Goal: Information Seeking & Learning: Understand process/instructions

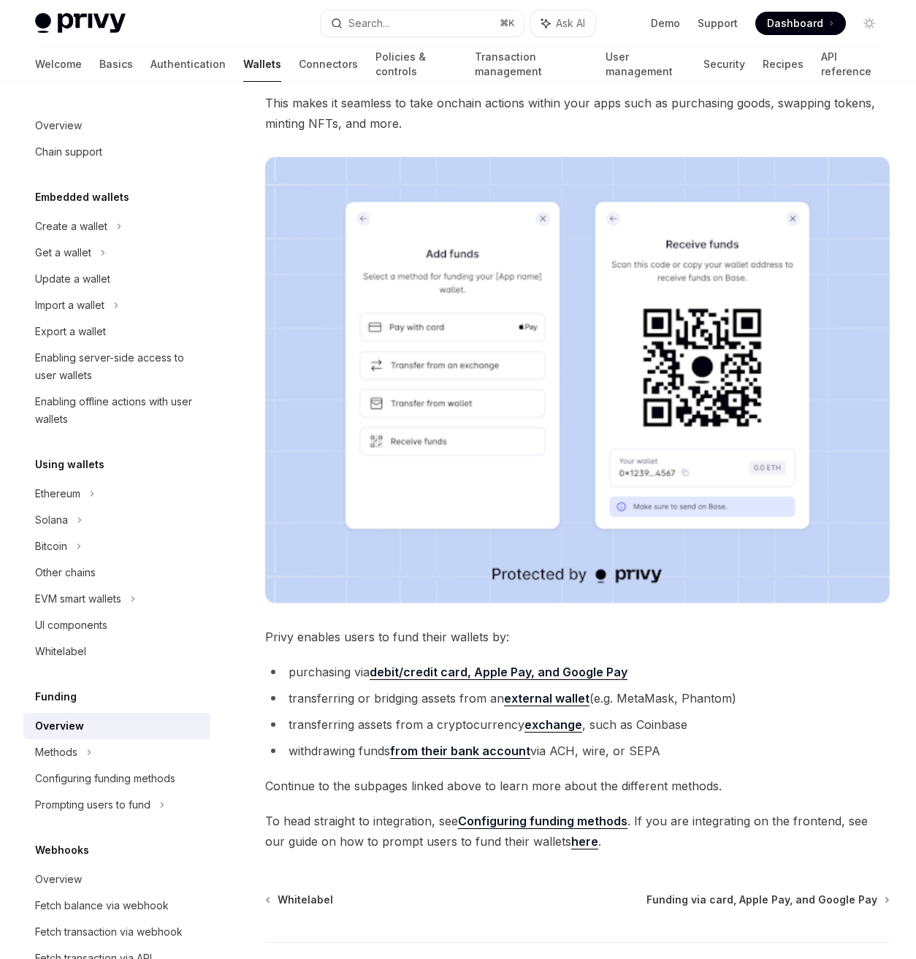
scroll to position [123, 0]
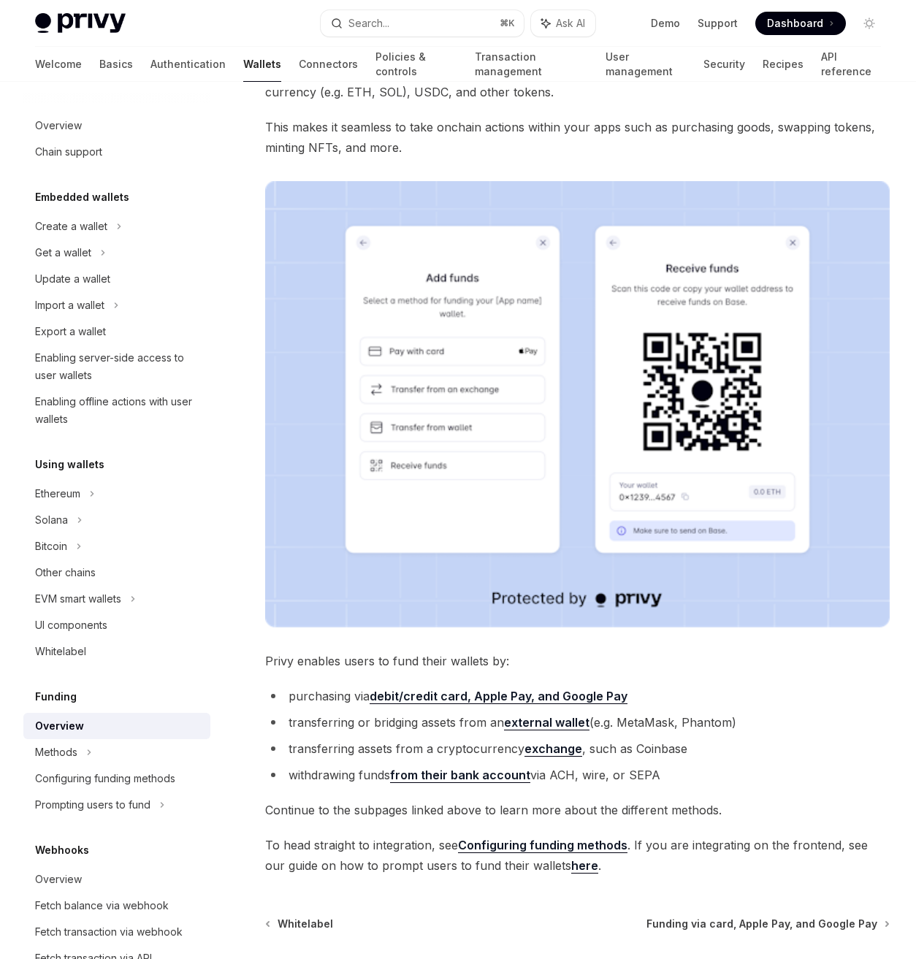
click at [337, 702] on li "purchasing via debit/credit card, Apple Pay, and Google Pay" at bounding box center [577, 696] width 624 height 20
click at [663, 705] on li "purchasing via debit/credit card, Apple Pay, and Google Pay" at bounding box center [577, 696] width 624 height 20
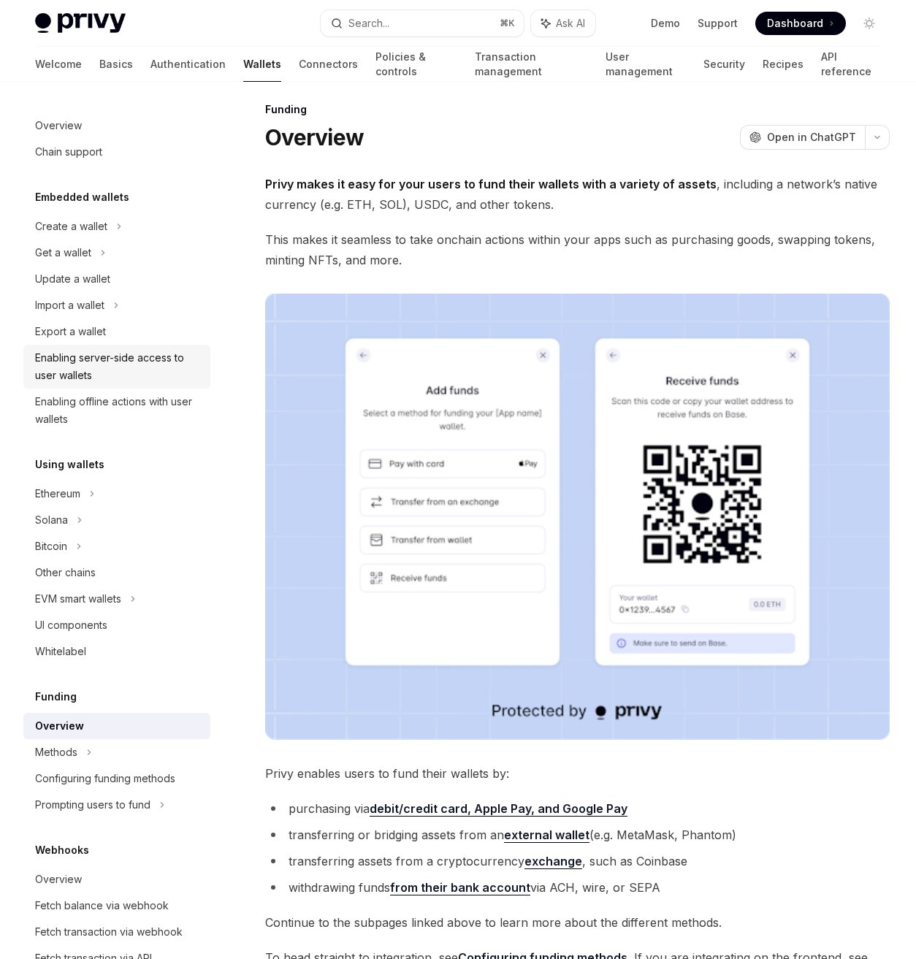
scroll to position [0, 0]
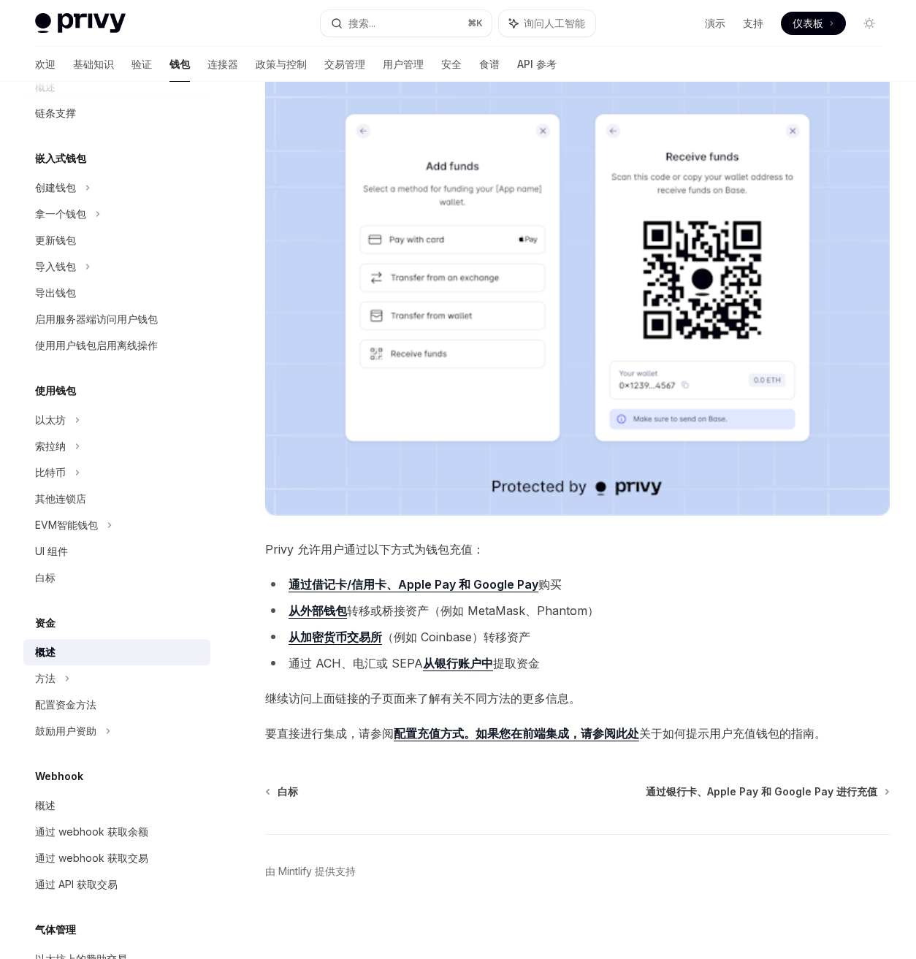
scroll to position [234, 0]
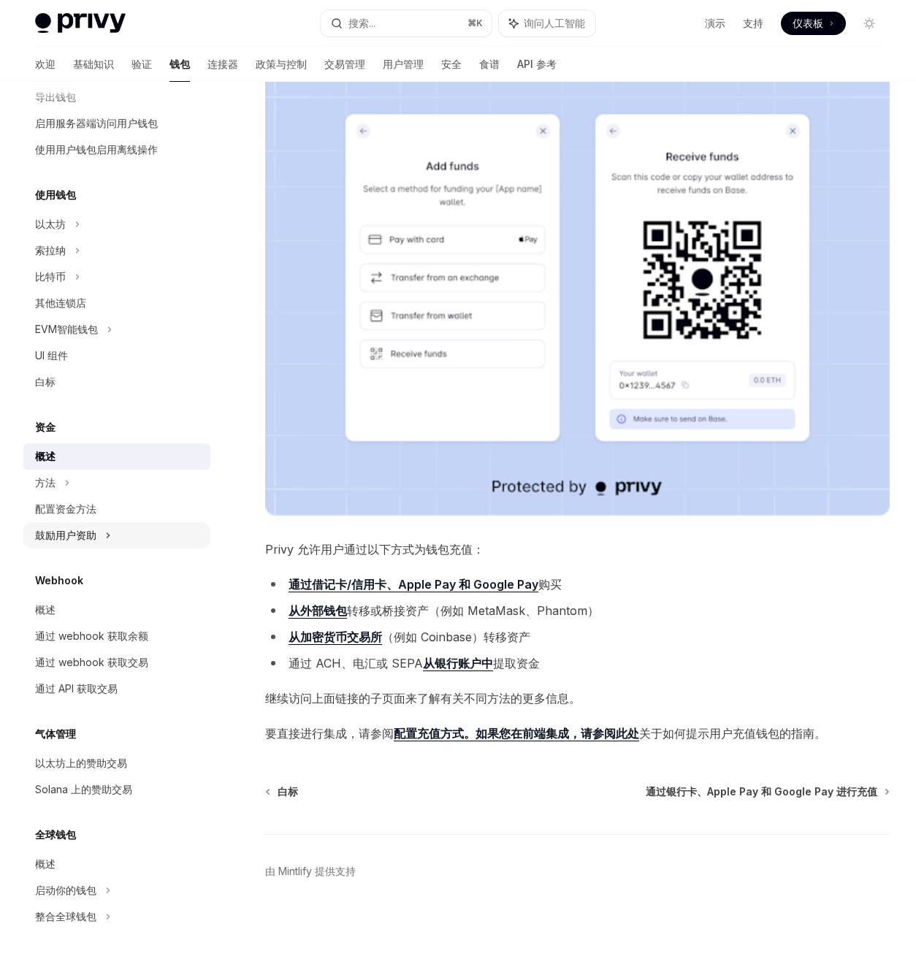
click at [112, 535] on div "鼓励用户资助" at bounding box center [116, 535] width 187 height 26
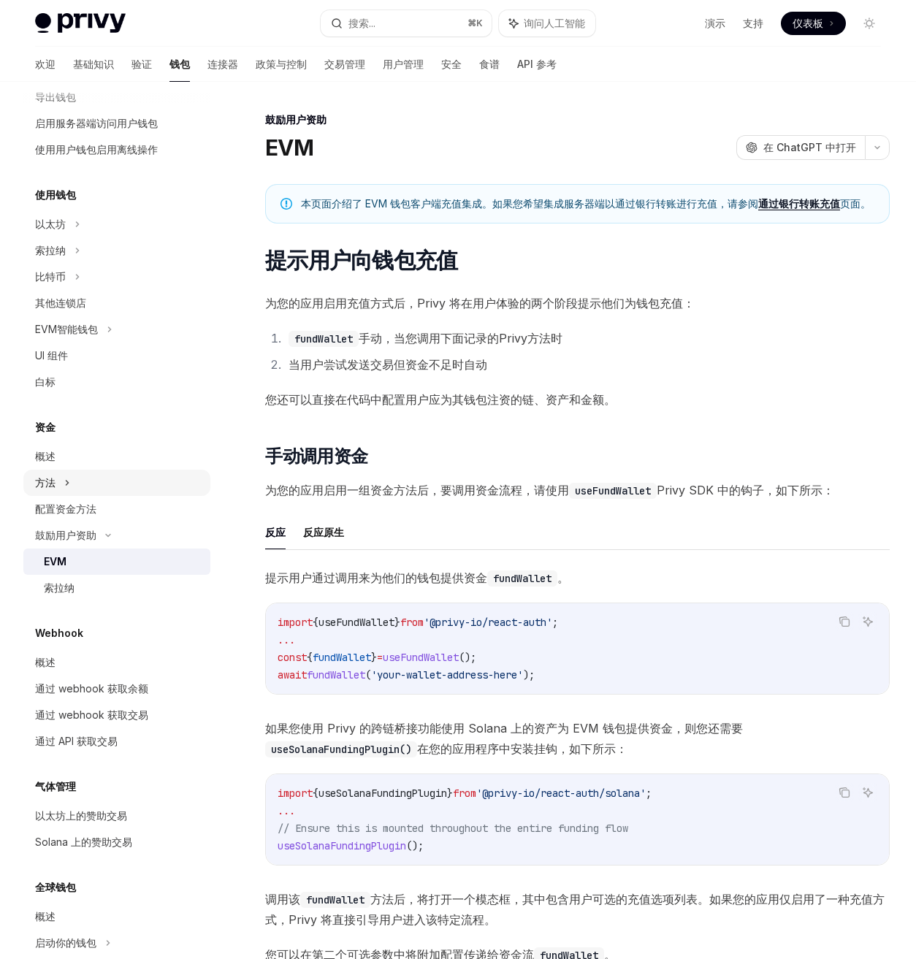
click at [80, 480] on div "方法" at bounding box center [116, 483] width 187 height 26
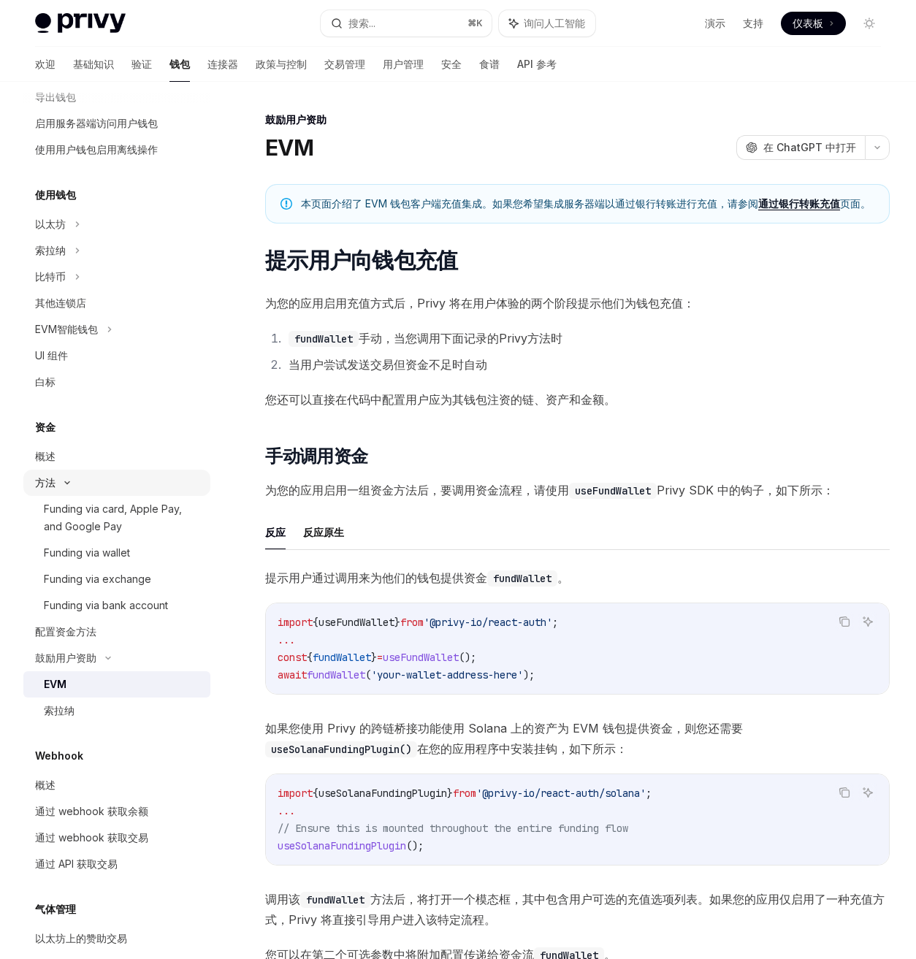
type textarea "*"
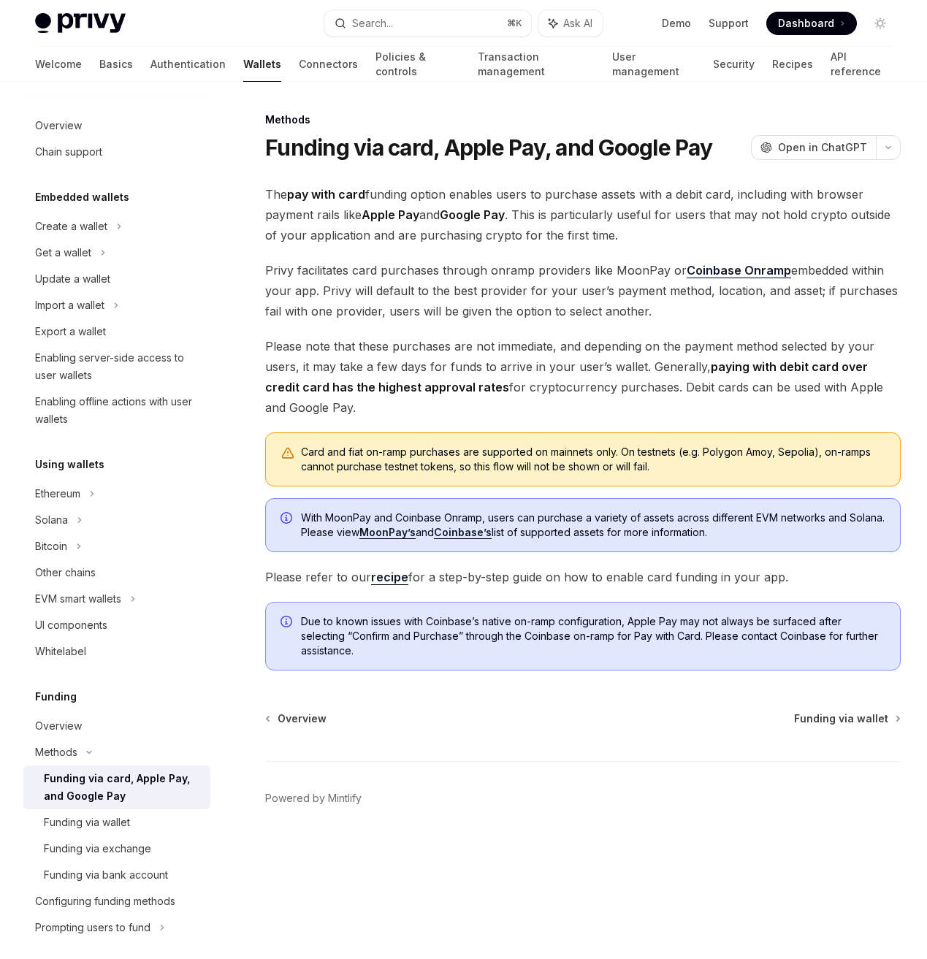
click at [297, 213] on span "The pay with card funding option enables users to purchase assets with a debit …" at bounding box center [582, 214] width 635 height 61
copy span "payment"
click at [489, 329] on div "The pay with card funding option enables users to purchase assets with a debit …" at bounding box center [582, 427] width 635 height 486
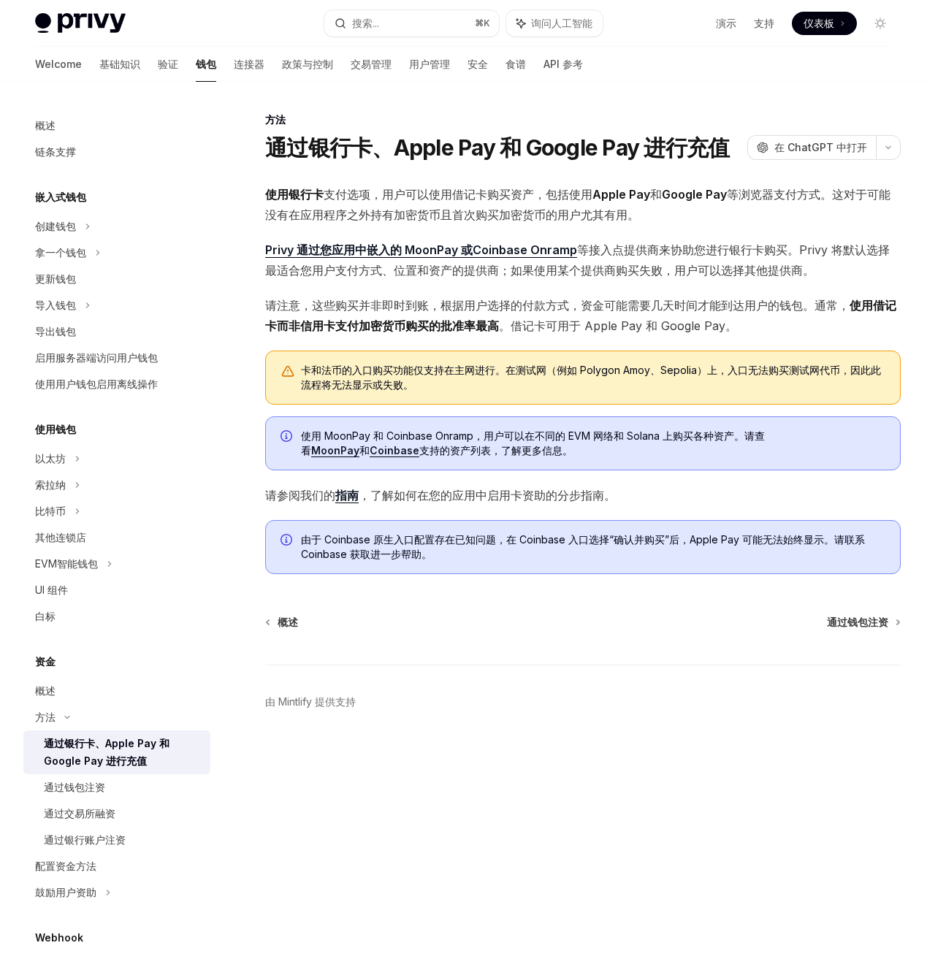
click at [446, 434] on font "使用 MoonPay 和 Coinbase Onramp，用户可以在不同的 EVM 网络和 Solana 上购买各种资产。请查看" at bounding box center [533, 442] width 464 height 27
click at [678, 494] on span "请参阅我们的 指南 ，了解如何在您的应用中启用卡资助的分步指南。" at bounding box center [582, 495] width 635 height 20
drag, startPoint x: 776, startPoint y: 438, endPoint x: 884, endPoint y: 438, distance: 108.1
click at [884, 438] on span "使用 MoonPay 和 Coinbase Onramp，用户可以在不同的 EVM 网络和 Solana 上购买各种资产。请查看 MoonPay 和 Coin…" at bounding box center [593, 443] width 584 height 29
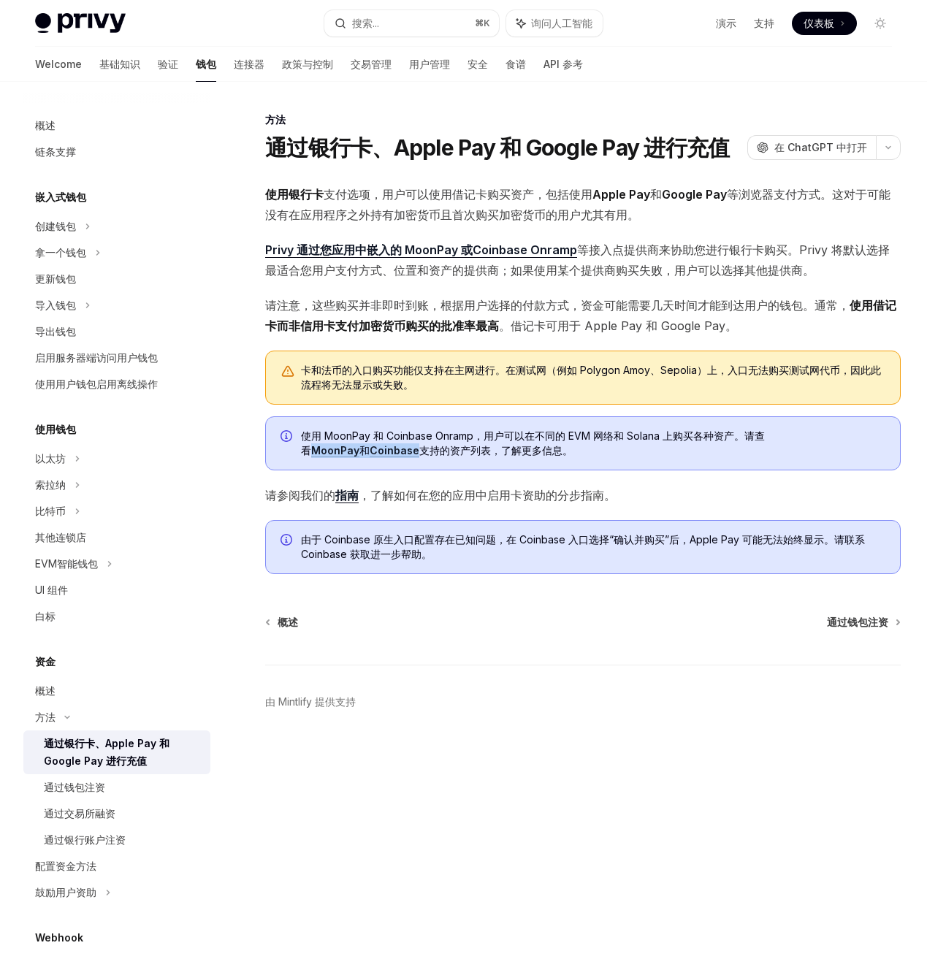
copy span "MoonPay 和 Coinbase"
drag, startPoint x: 602, startPoint y: 251, endPoint x: 687, endPoint y: 266, distance: 86.1
click at [686, 264] on font "等接入点提供商来协助您进行银行卡购买 。Privy 将默认选择最适合您用户支付方式、位置和资产的提供商；如果使用某个提供商购买失败，用户可以选择其他提供商。" at bounding box center [577, 259] width 624 height 35
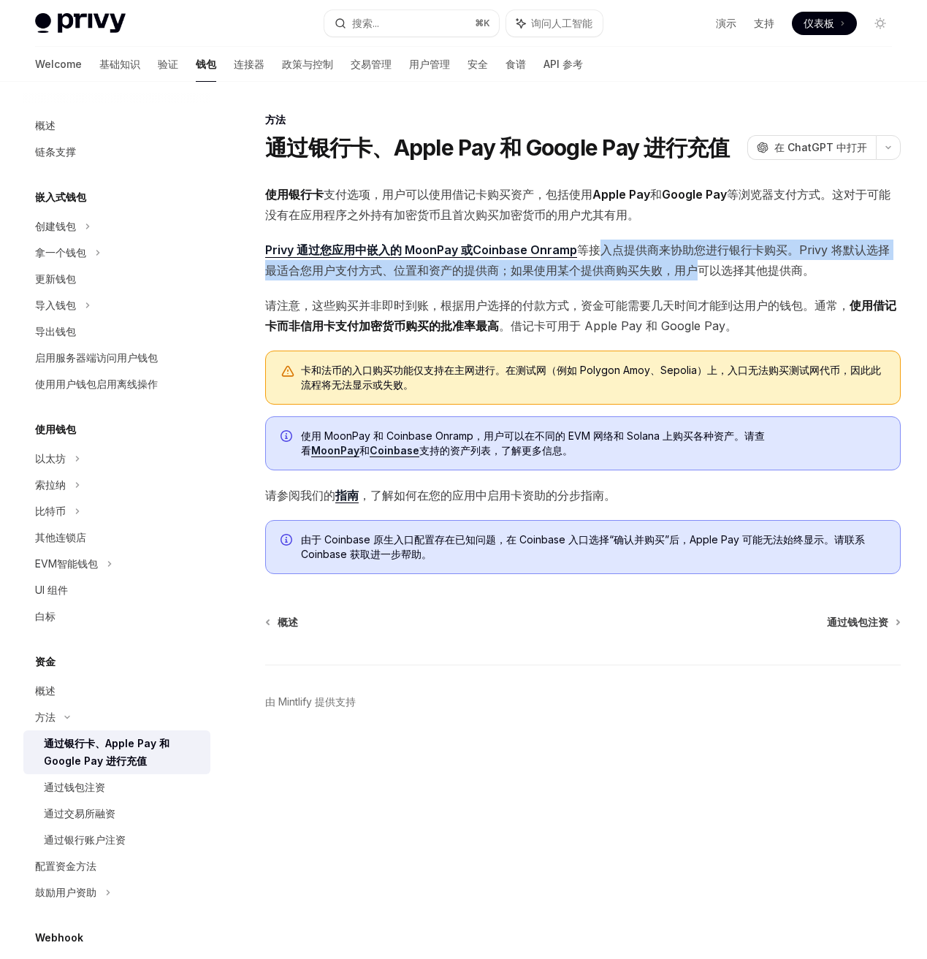
click at [687, 266] on font "。Privy 将默认选择最适合您用户支付方式、位置和资产的提供商；如果使用某个提供商购买失败，用户可以选择其他提供商。" at bounding box center [577, 259] width 624 height 35
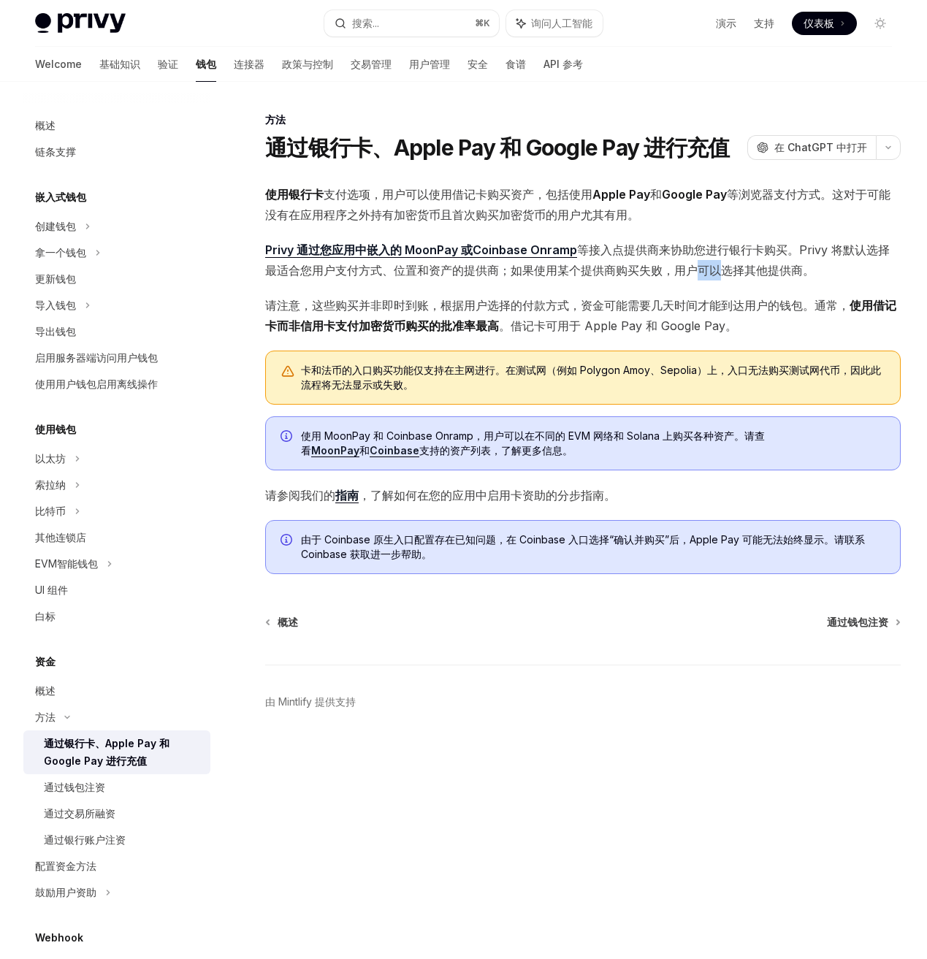
click at [687, 266] on font "。Privy 将默认选择最适合您用户支付方式、位置和资产的提供商；如果使用某个提供商购买失败，用户可以选择其他提供商。" at bounding box center [577, 259] width 624 height 35
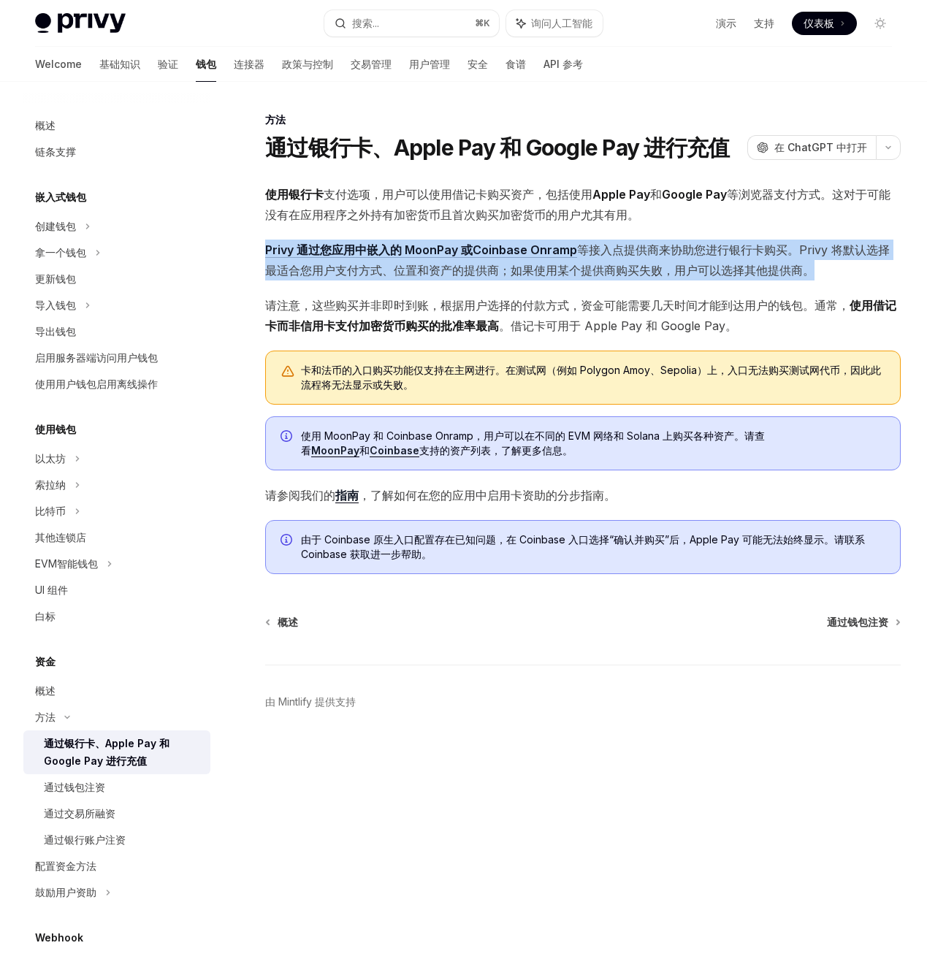
click at [687, 266] on font "。Privy 将默认选择最适合您用户支付方式、位置和资产的提供商；如果使用某个提供商购买失败，用户可以选择其他提供商。" at bounding box center [577, 259] width 624 height 35
click at [684, 266] on font "。Privy 将默认选择最适合您用户支付方式、位置和资产的提供商；如果使用某个提供商购买失败，用户可以选择其他提供商。" at bounding box center [577, 259] width 624 height 35
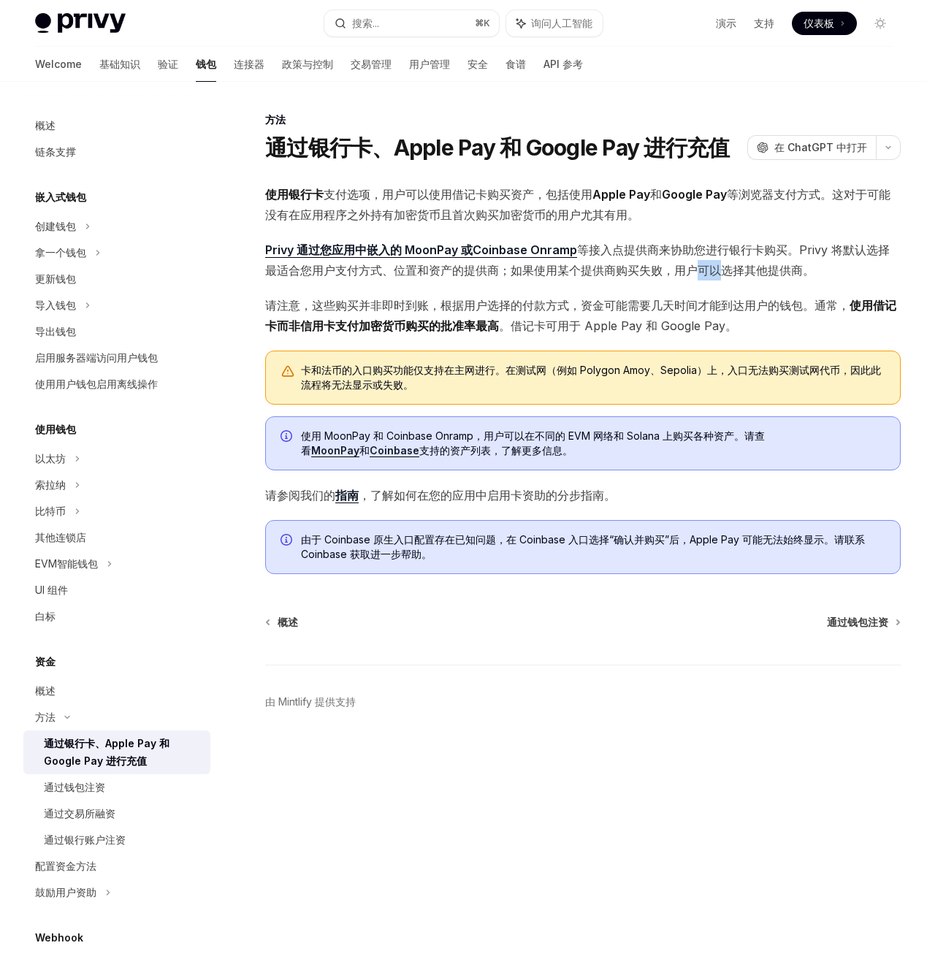
click at [684, 266] on font "。Privy 将默认选择最适合您用户支付方式、位置和资产的提供商；如果使用某个提供商购买失败，用户可以选择其他提供商。" at bounding box center [577, 259] width 624 height 35
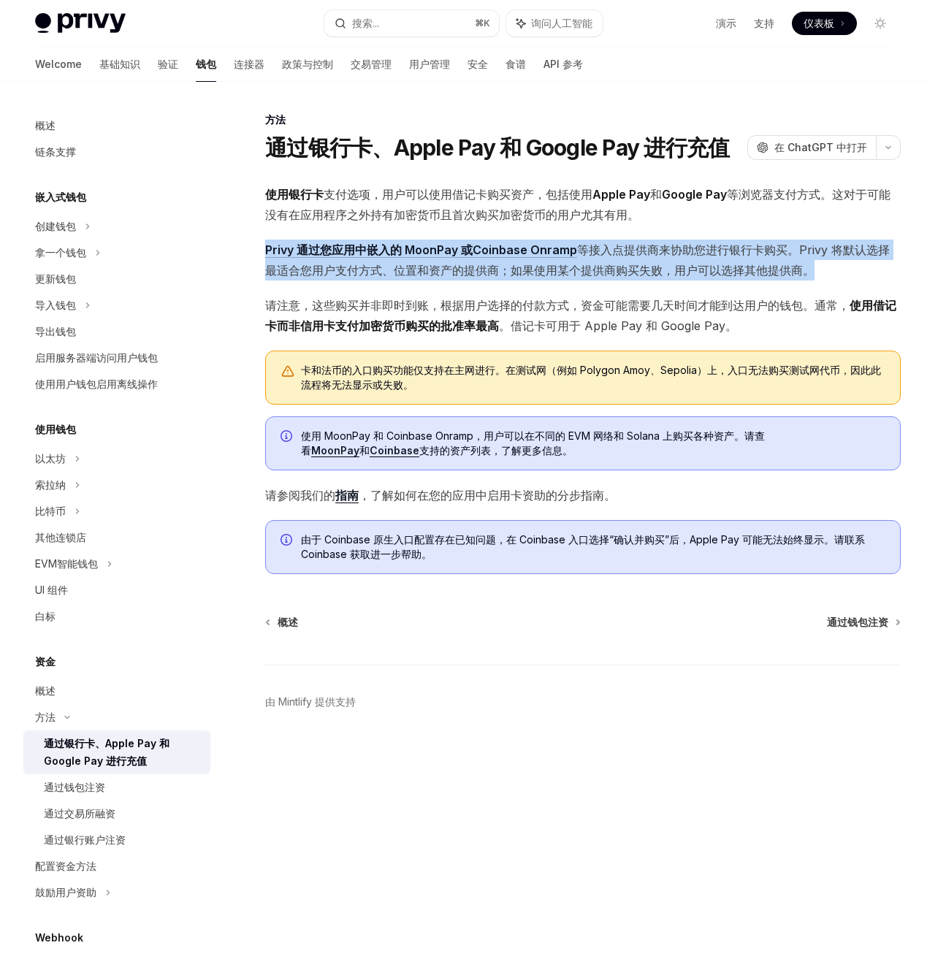
click at [684, 266] on font "。Privy 将默认选择最适合您用户支付方式、位置和资产的提供商；如果使用某个提供商购买失败，用户可以选择其他提供商。" at bounding box center [577, 259] width 624 height 35
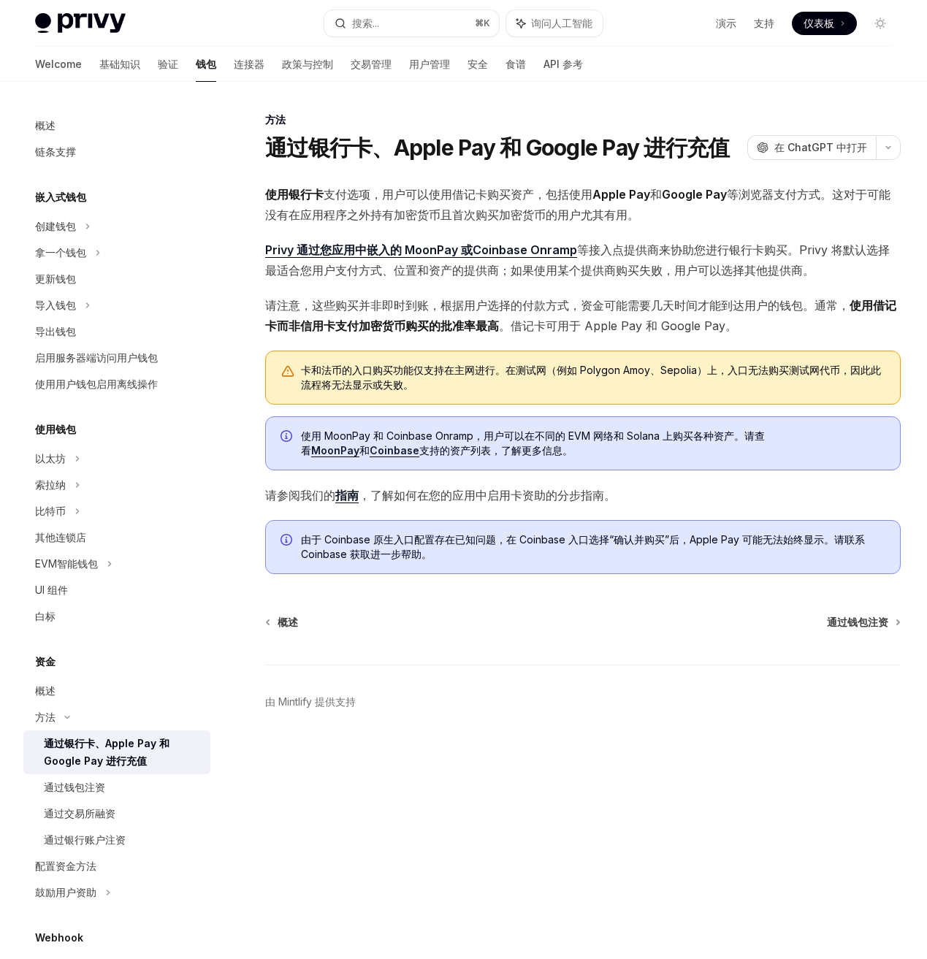
click at [608, 192] on font "Apple Pay" at bounding box center [621, 194] width 58 height 15
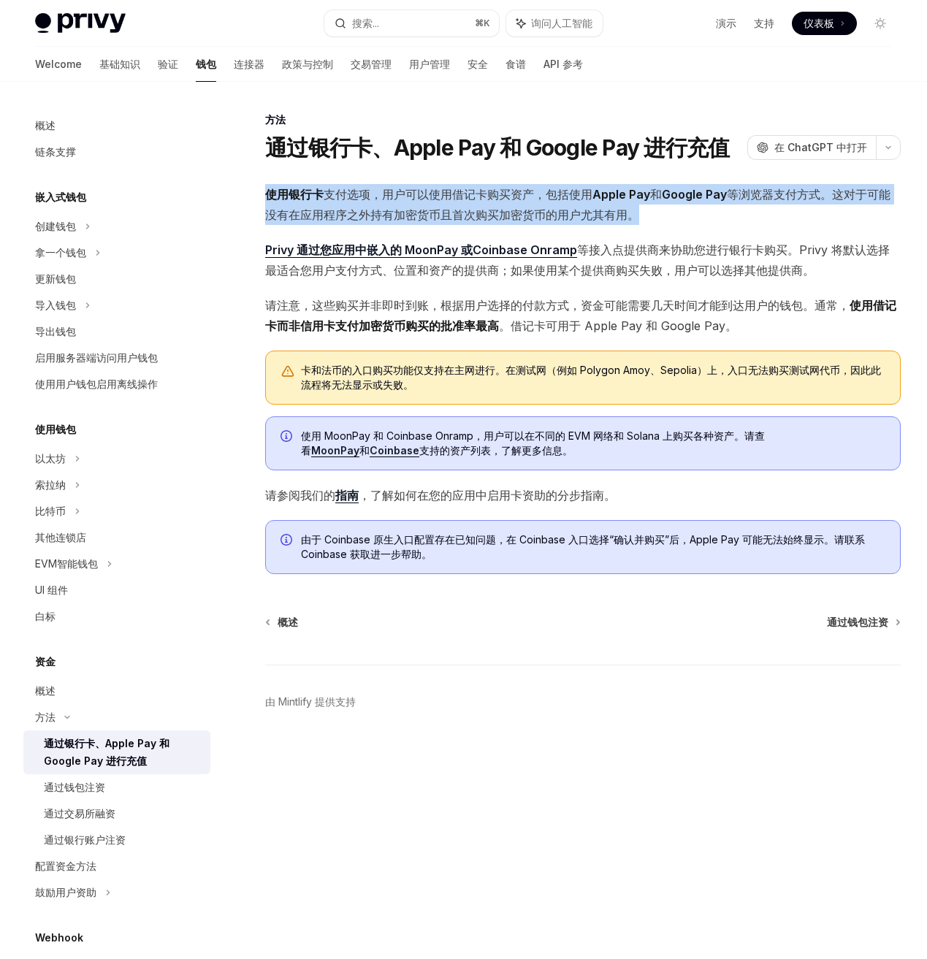
click at [608, 192] on font "Apple Pay" at bounding box center [621, 194] width 58 height 15
click at [124, 794] on div "通过钱包注资" at bounding box center [123, 788] width 158 height 18
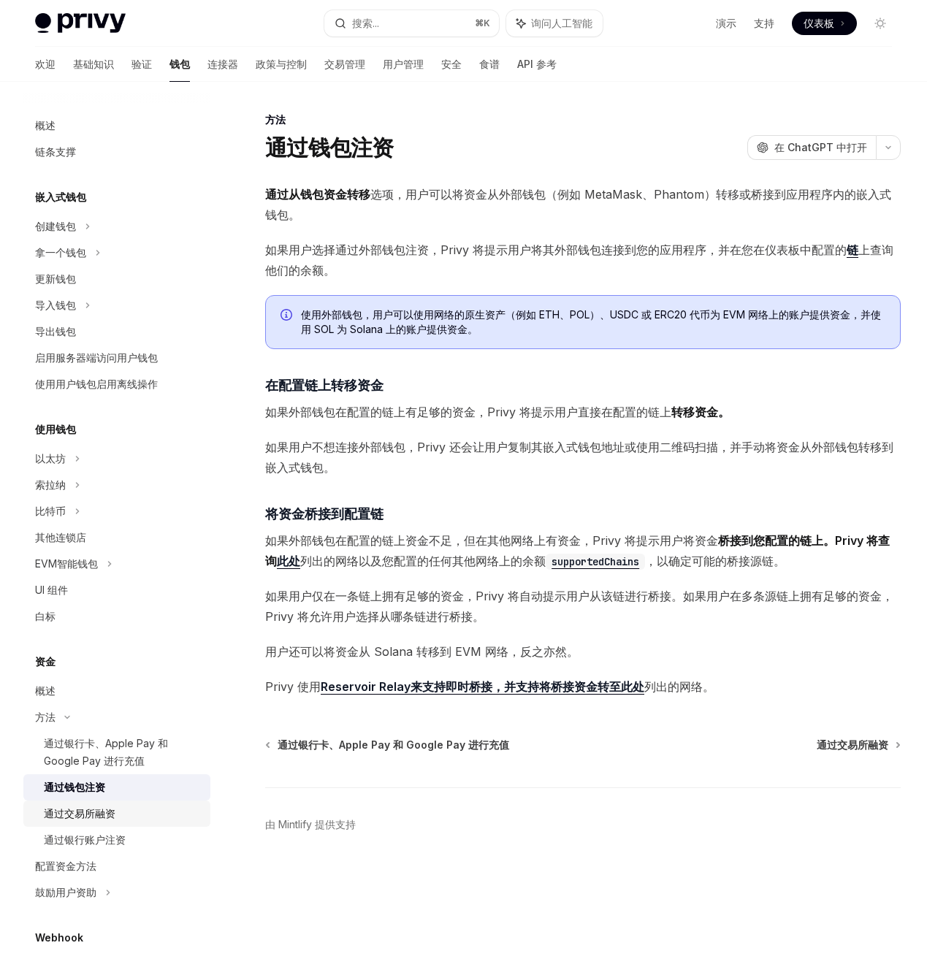
click at [122, 814] on div "通过交易所融资" at bounding box center [123, 814] width 158 height 18
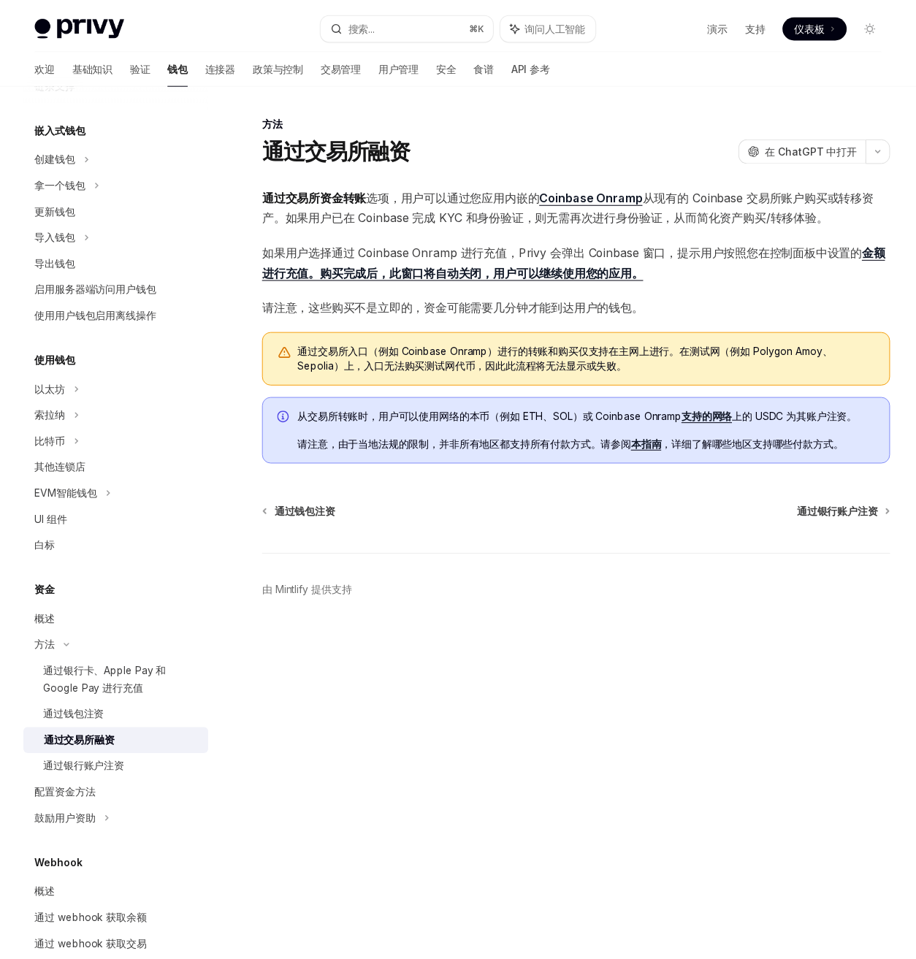
scroll to position [85, 0]
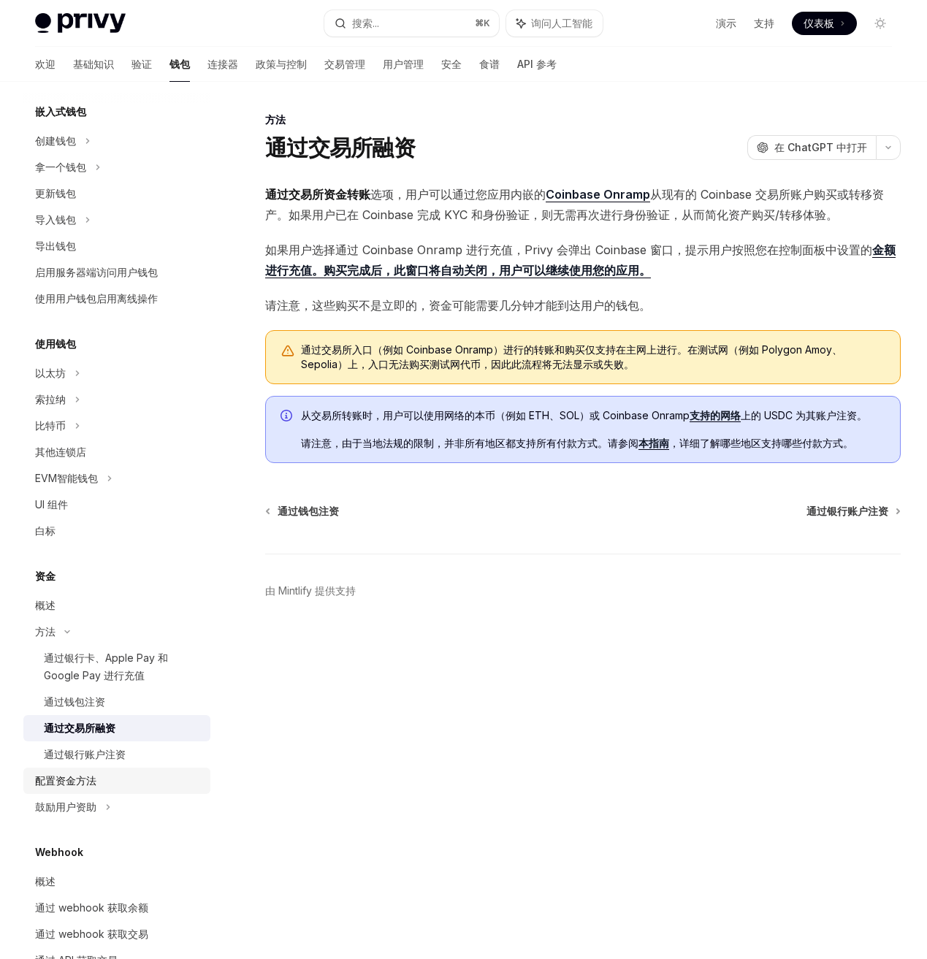
click at [113, 777] on div "配置资金方法" at bounding box center [118, 781] width 167 height 18
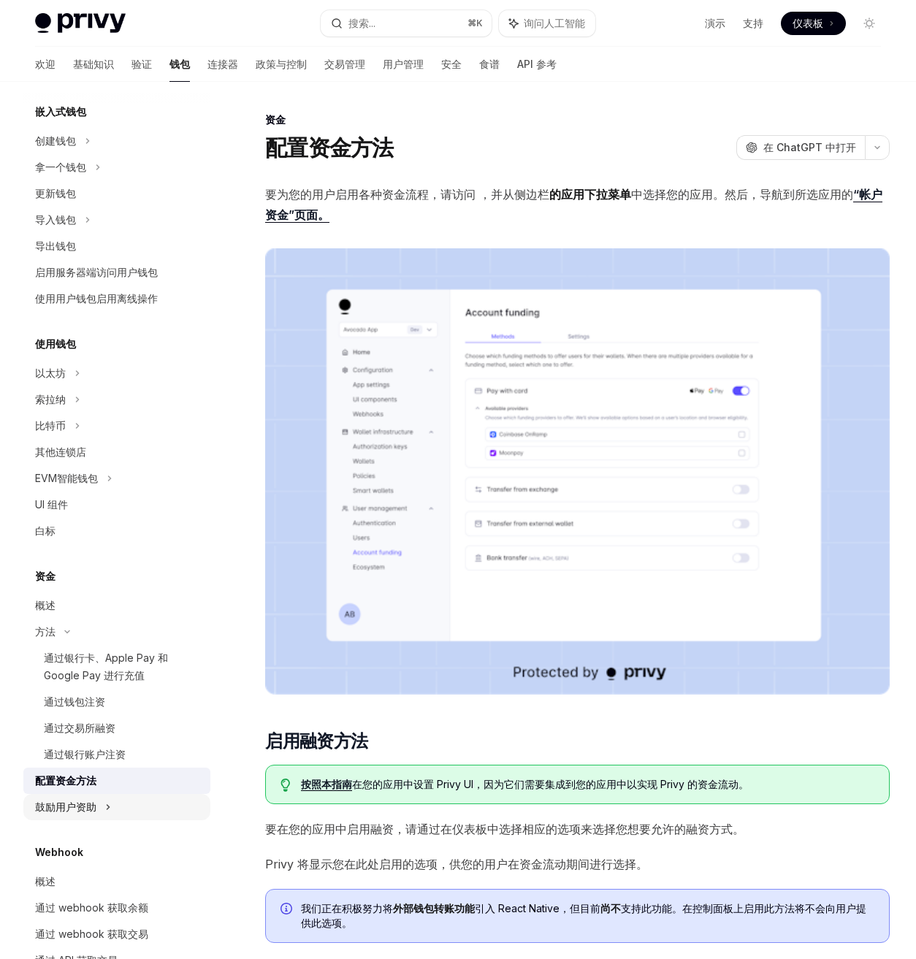
click at [110, 809] on icon at bounding box center [108, 807] width 6 height 18
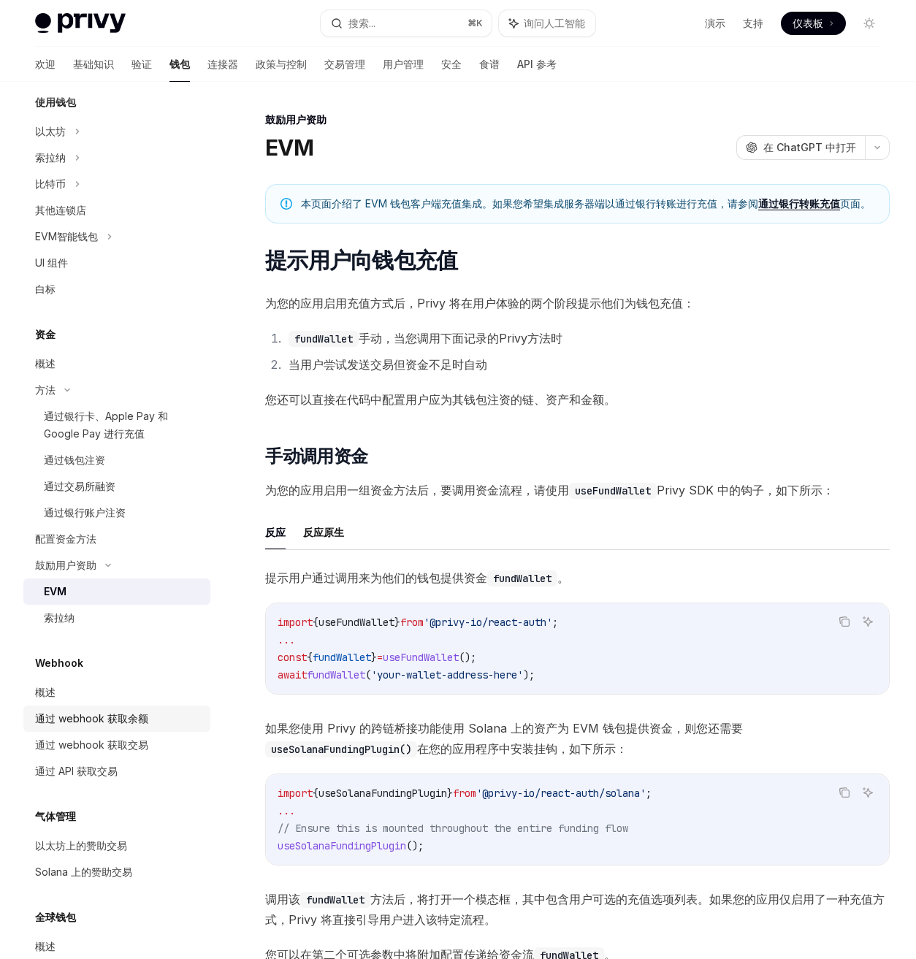
scroll to position [410, 0]
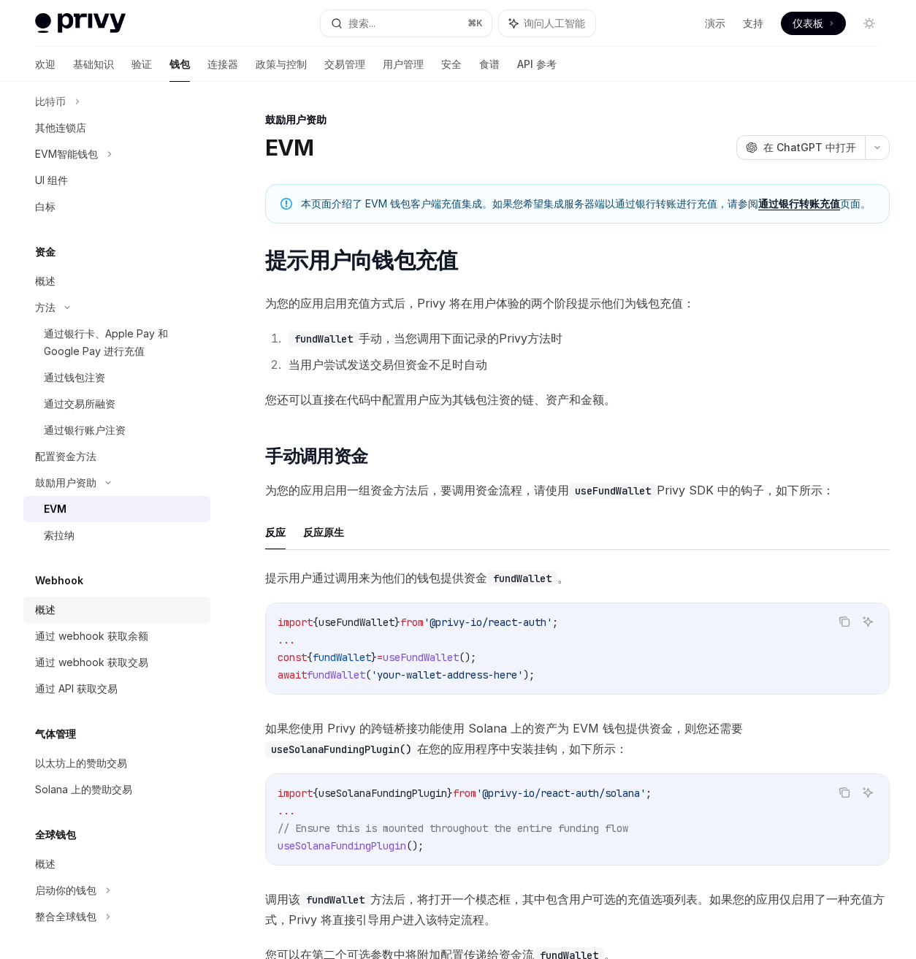
click at [149, 613] on div "概述" at bounding box center [118, 610] width 167 height 18
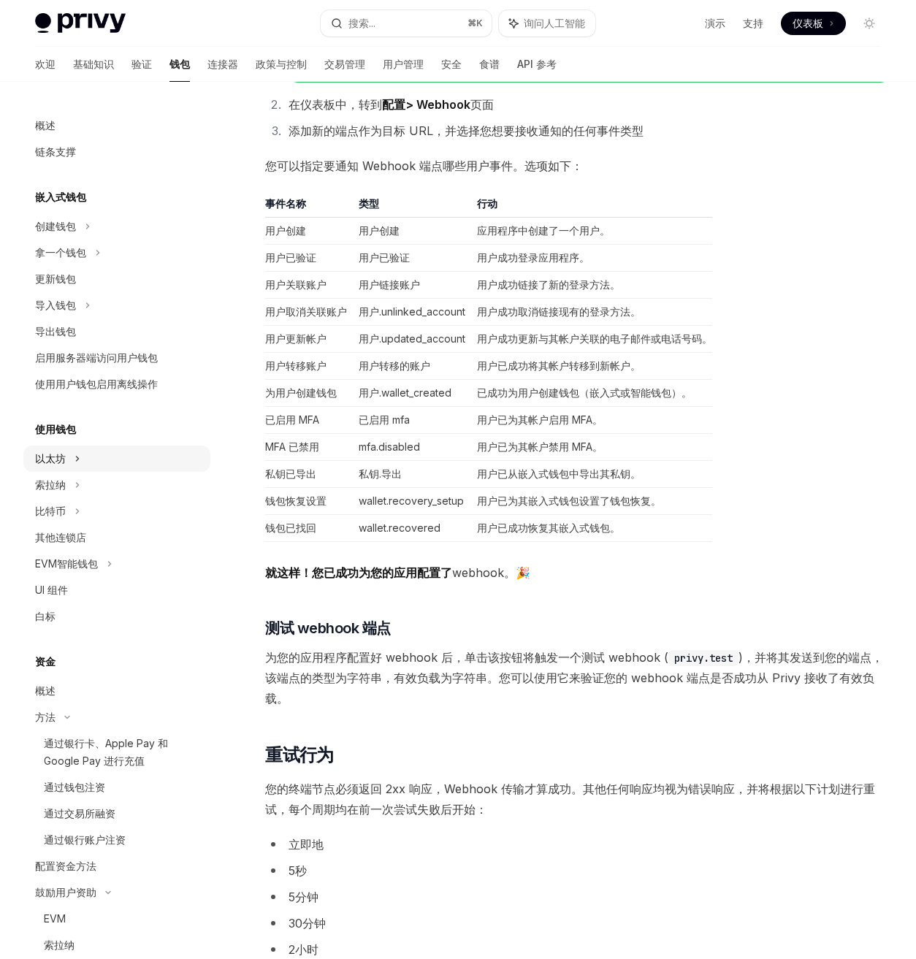
click at [124, 464] on div "以太坊" at bounding box center [116, 459] width 187 height 26
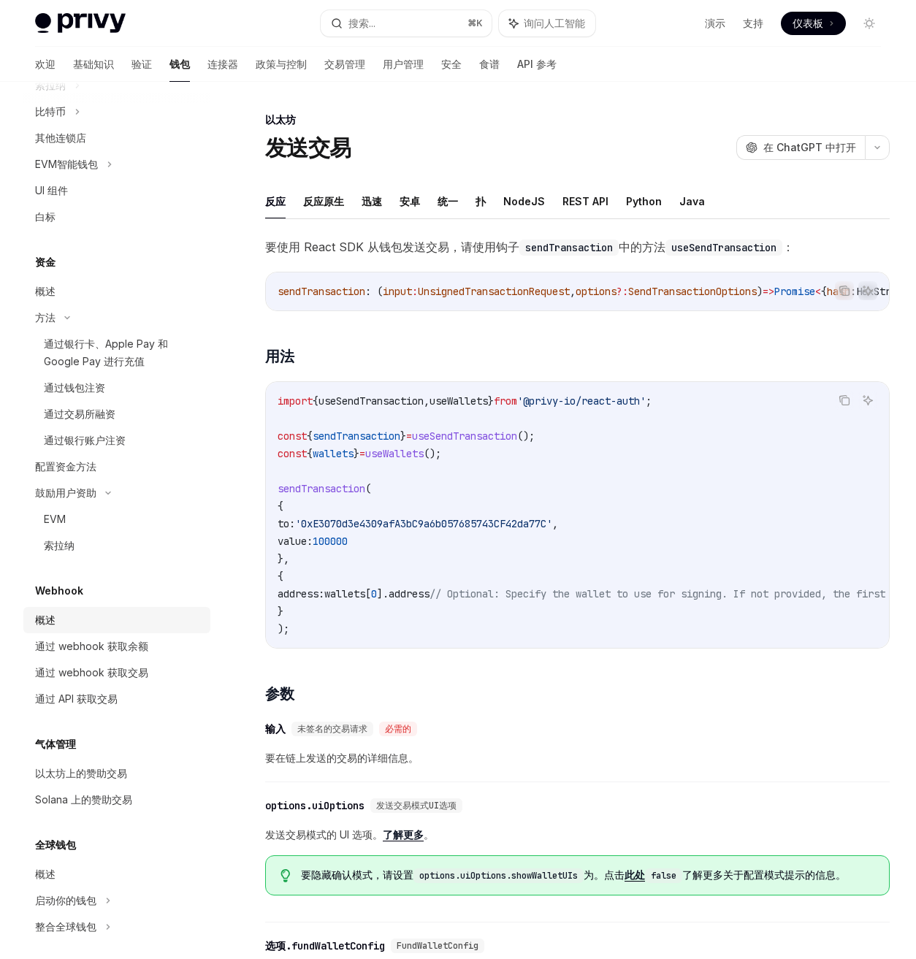
scroll to position [646, 0]
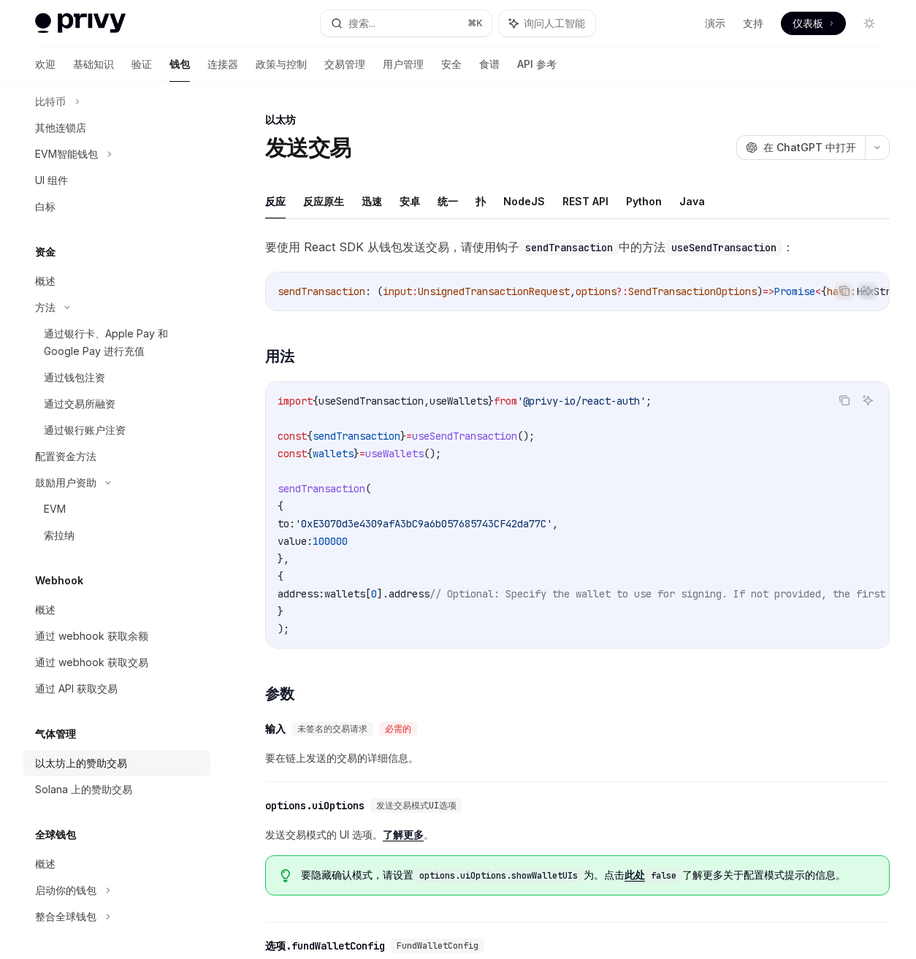
click at [126, 757] on font "以太坊上的赞助交易" at bounding box center [81, 763] width 92 height 12
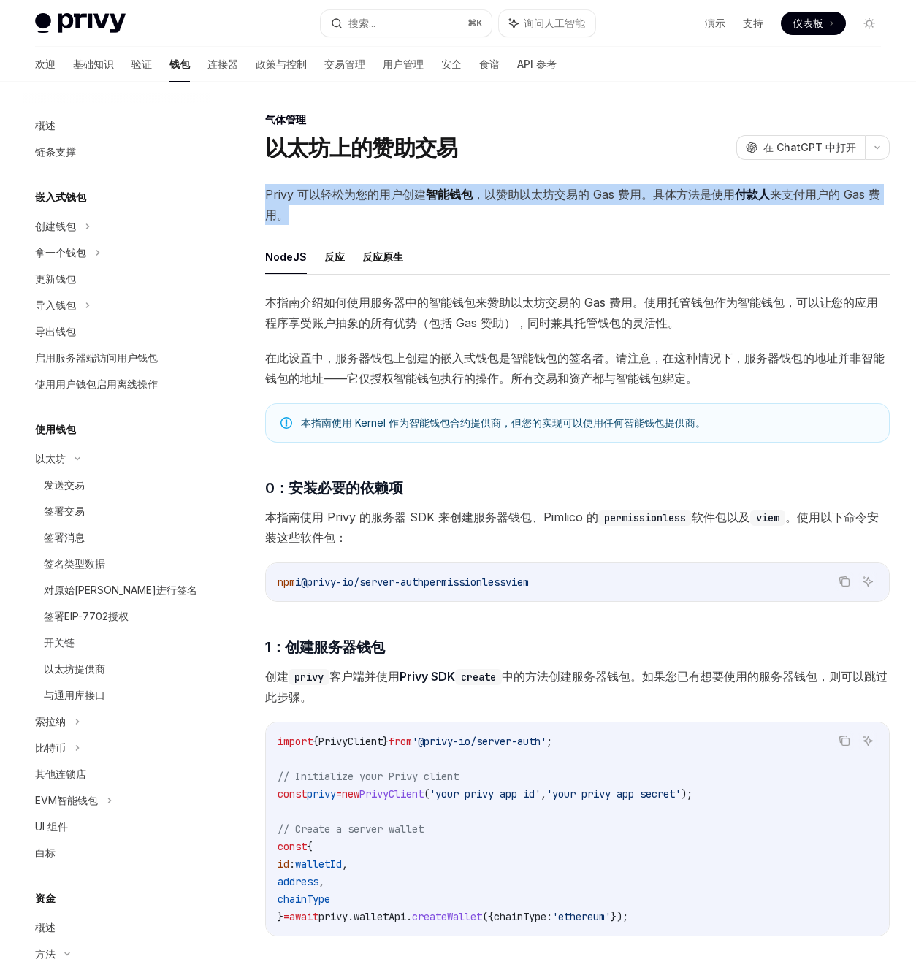
drag, startPoint x: 407, startPoint y: 177, endPoint x: 539, endPoint y: 230, distance: 142.3
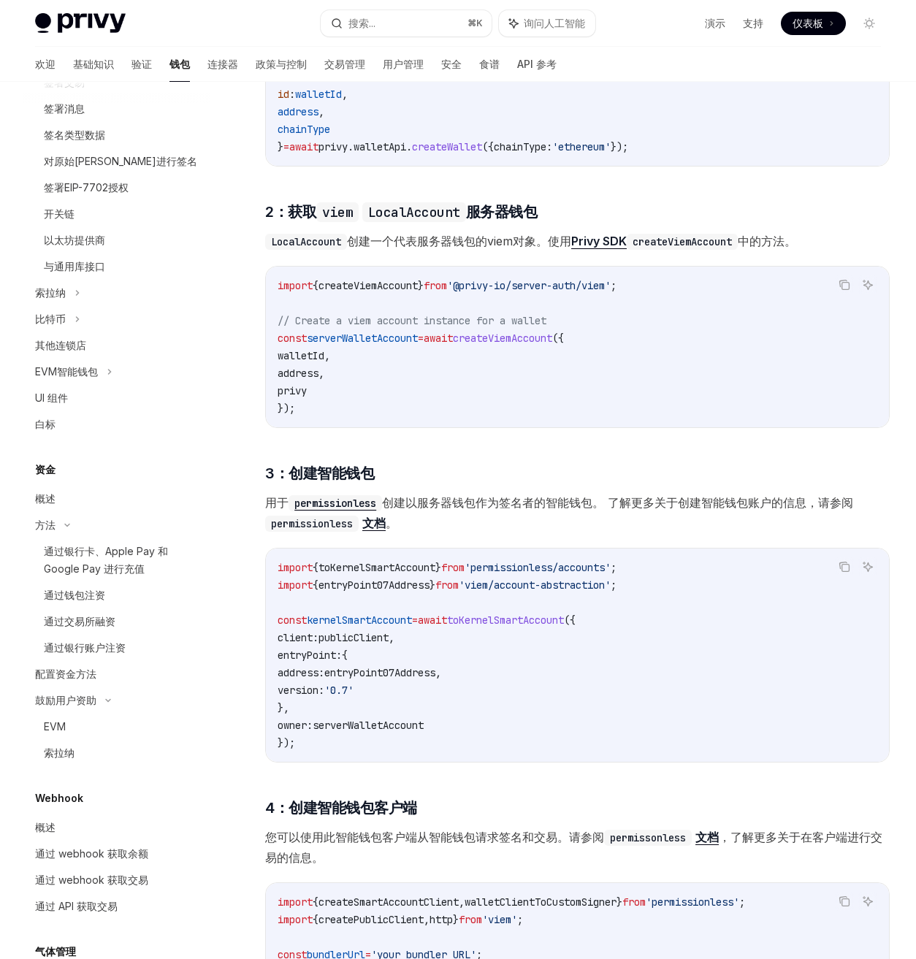
scroll to position [432, 0]
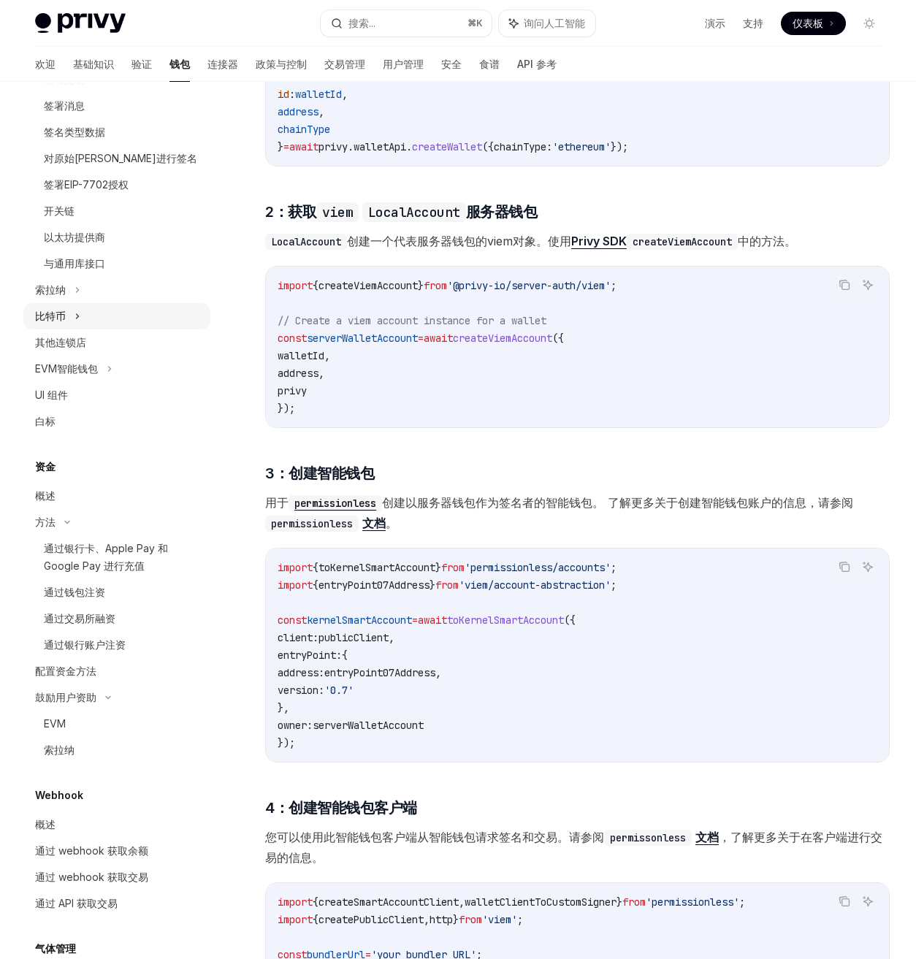
click at [91, 315] on div "比特币" at bounding box center [116, 316] width 187 height 26
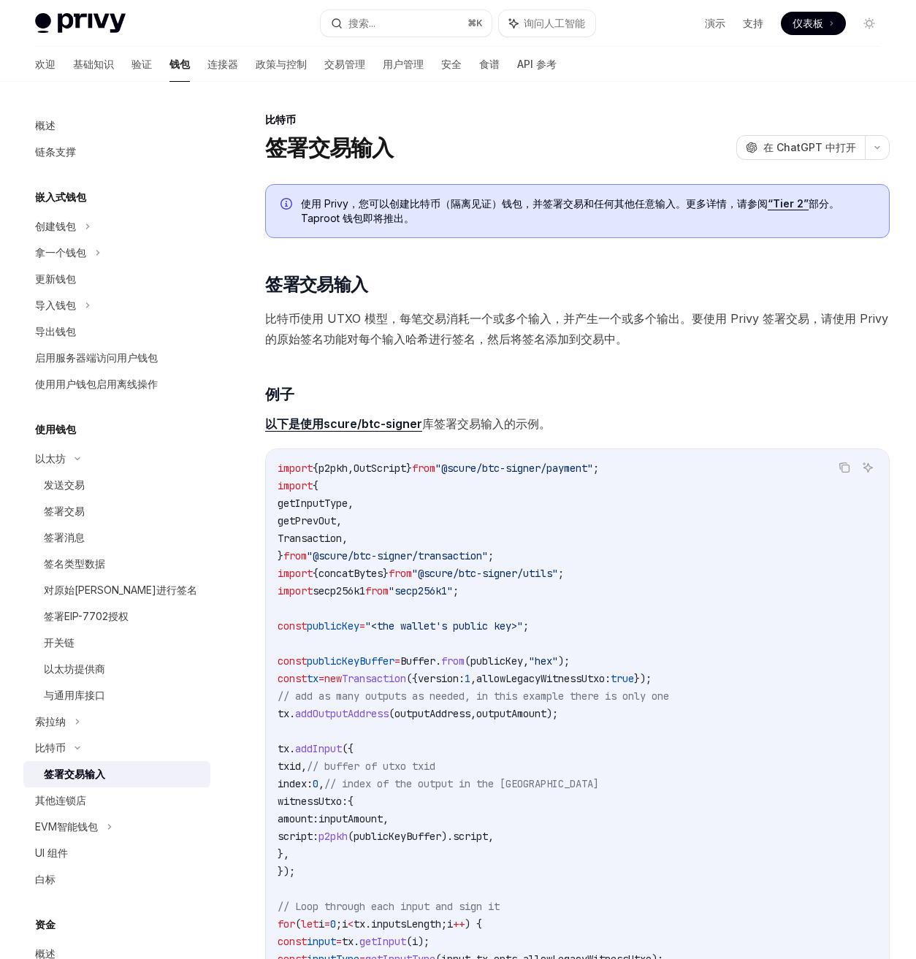
click at [116, 212] on div "嵌入式钱包 创建钱包 拿一个钱包 更新钱包 导入钱包 导出钱包 启用服务器端访问用户钱包 使用用户钱包启用离线操作" at bounding box center [116, 292] width 187 height 209
click at [103, 221] on div "创建钱包" at bounding box center [116, 226] width 187 height 26
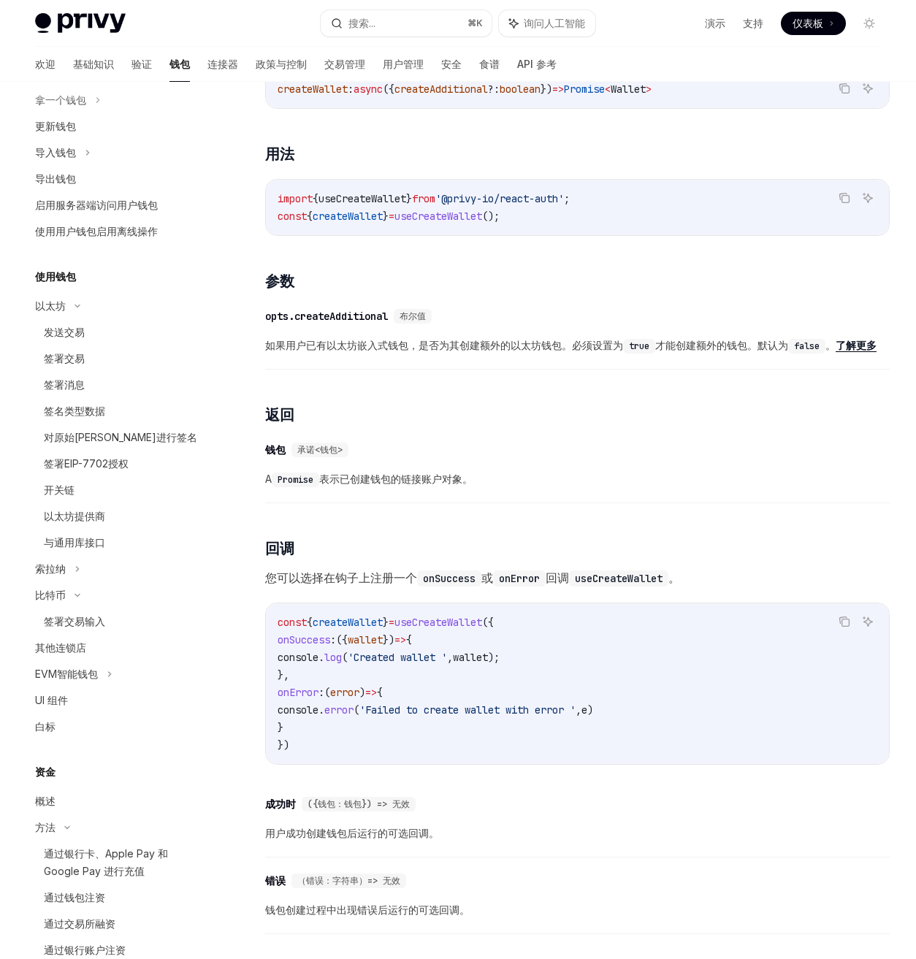
scroll to position [373, 0]
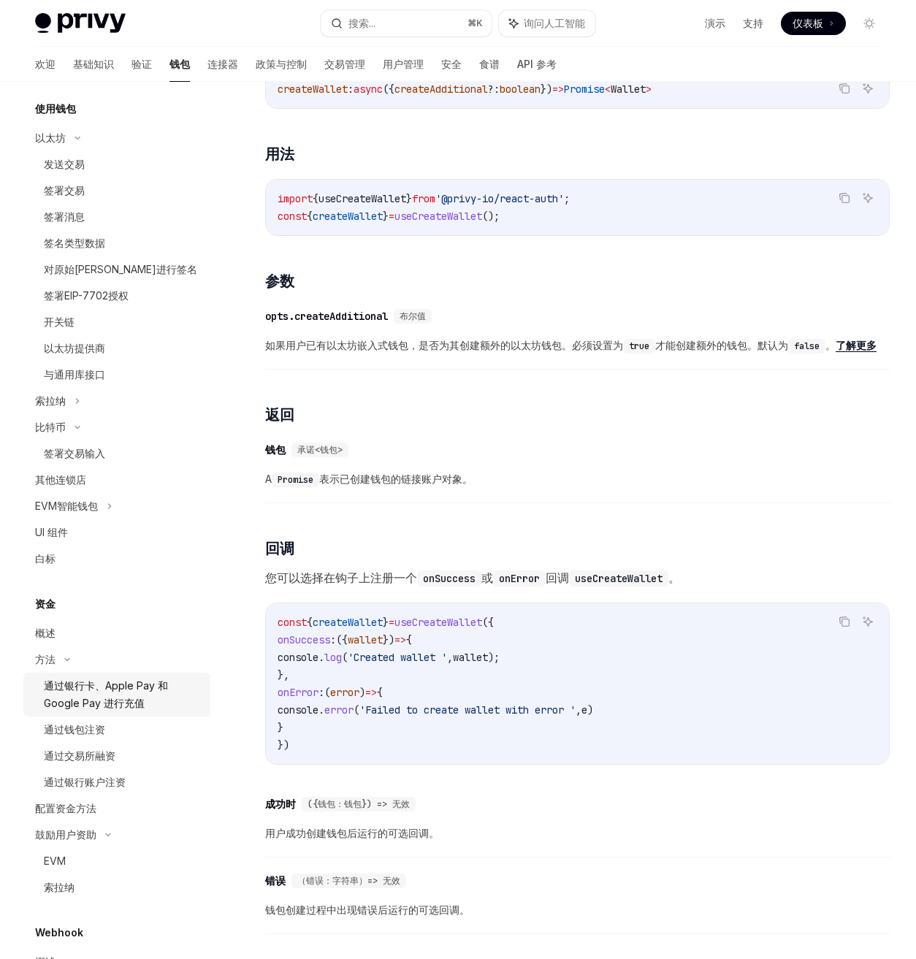
click at [131, 704] on font "通过银行卡、Apple Pay 和 Google Pay 进行充值" at bounding box center [106, 694] width 124 height 30
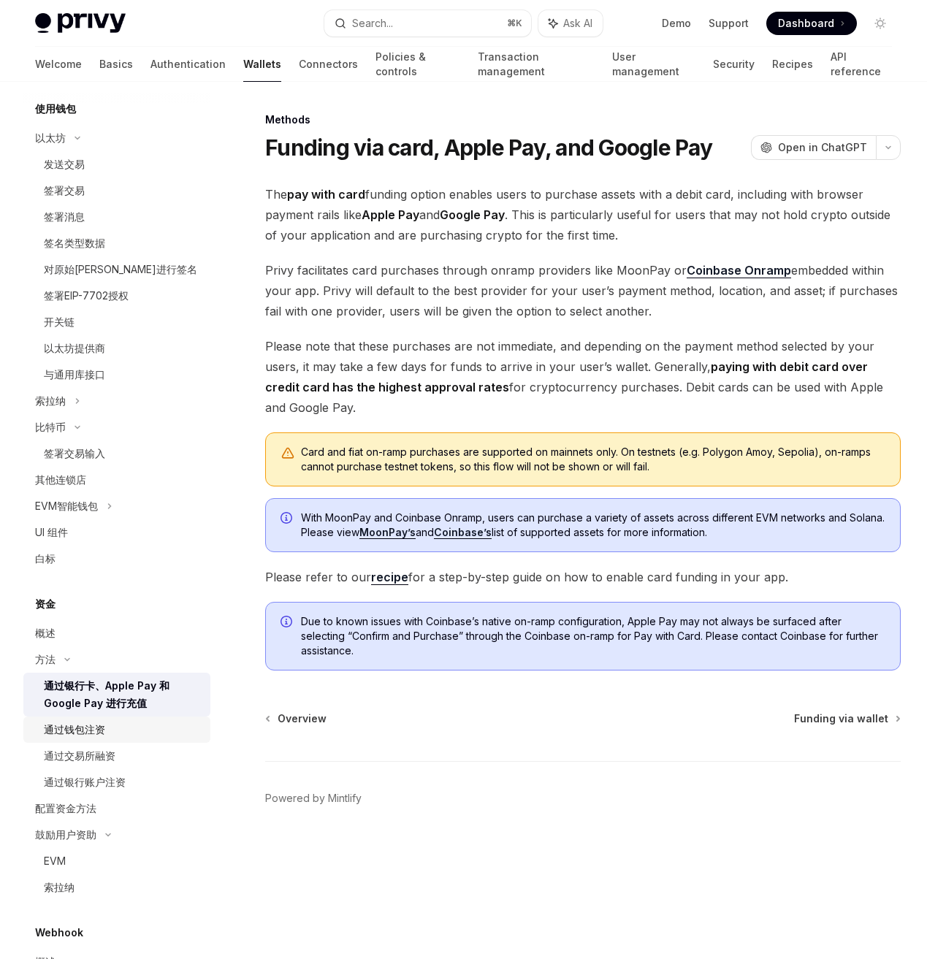
click at [127, 726] on div "通过钱包注资" at bounding box center [123, 730] width 158 height 18
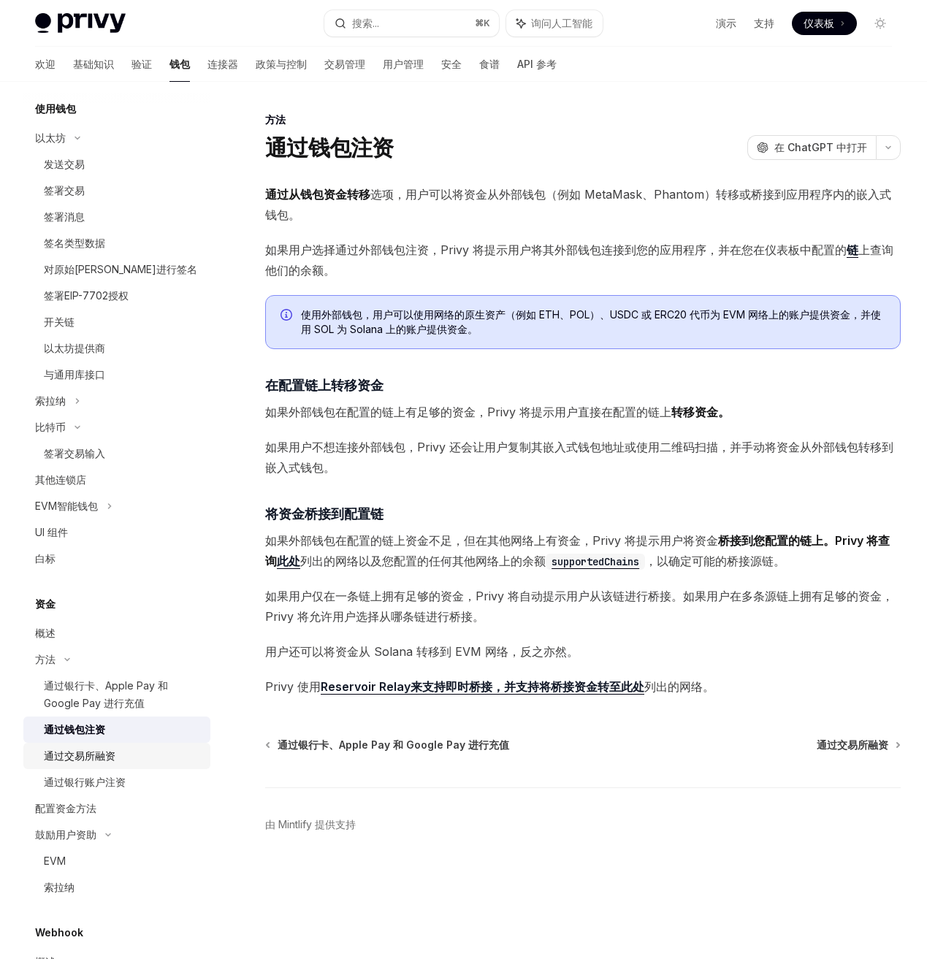
click at [129, 754] on div "通过交易所融资" at bounding box center [123, 756] width 158 height 18
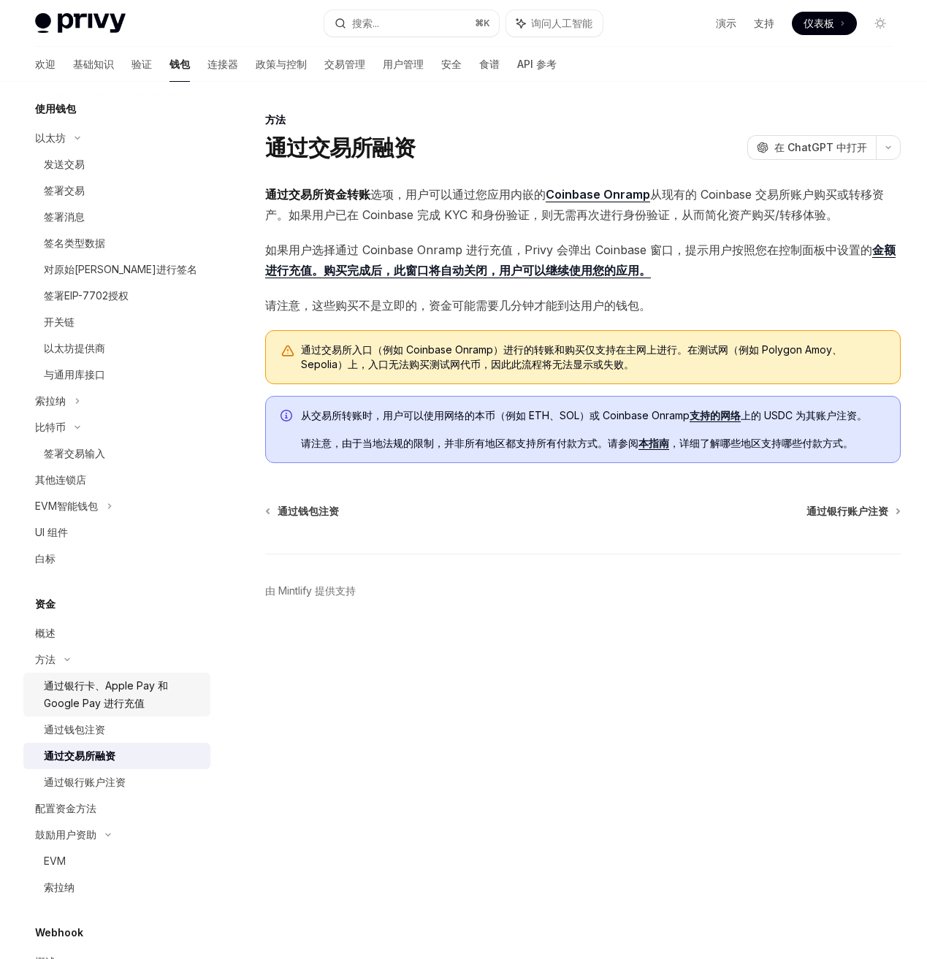
click at [135, 698] on font "通过银行卡、Apple Pay 和 Google Pay 进行充值" at bounding box center [106, 694] width 124 height 30
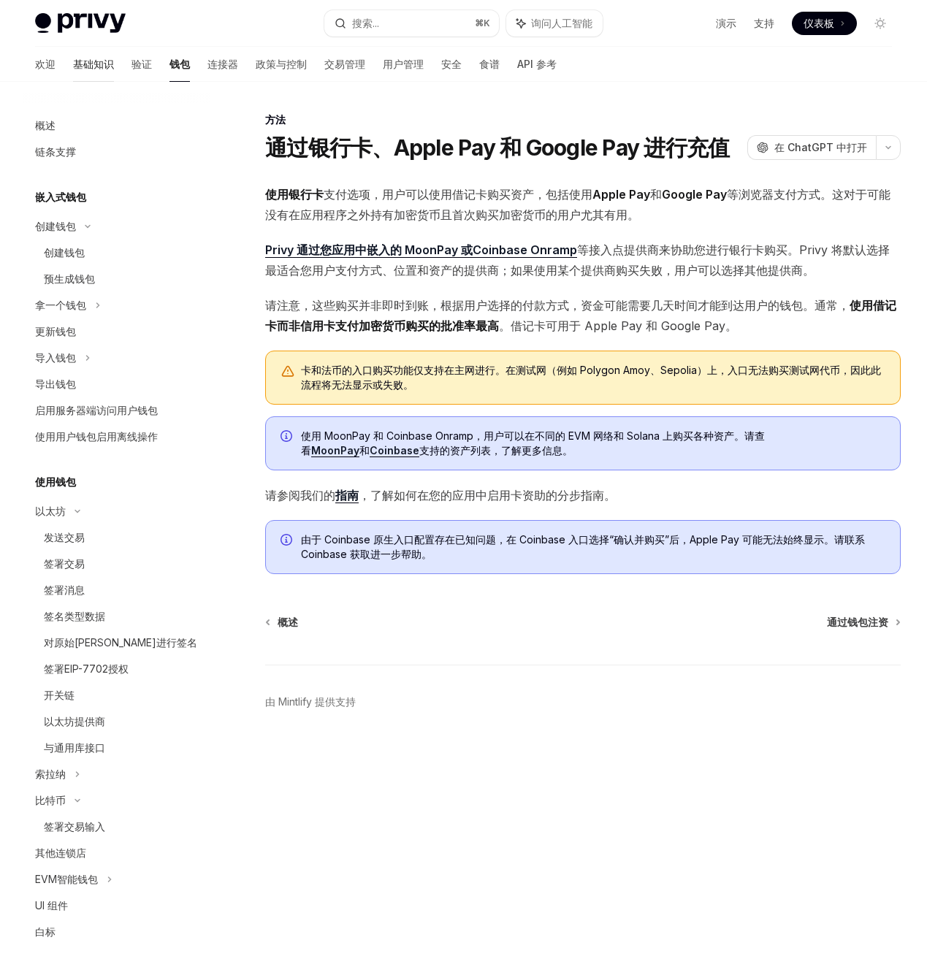
click at [73, 69] on font "基础知识" at bounding box center [93, 64] width 41 height 12
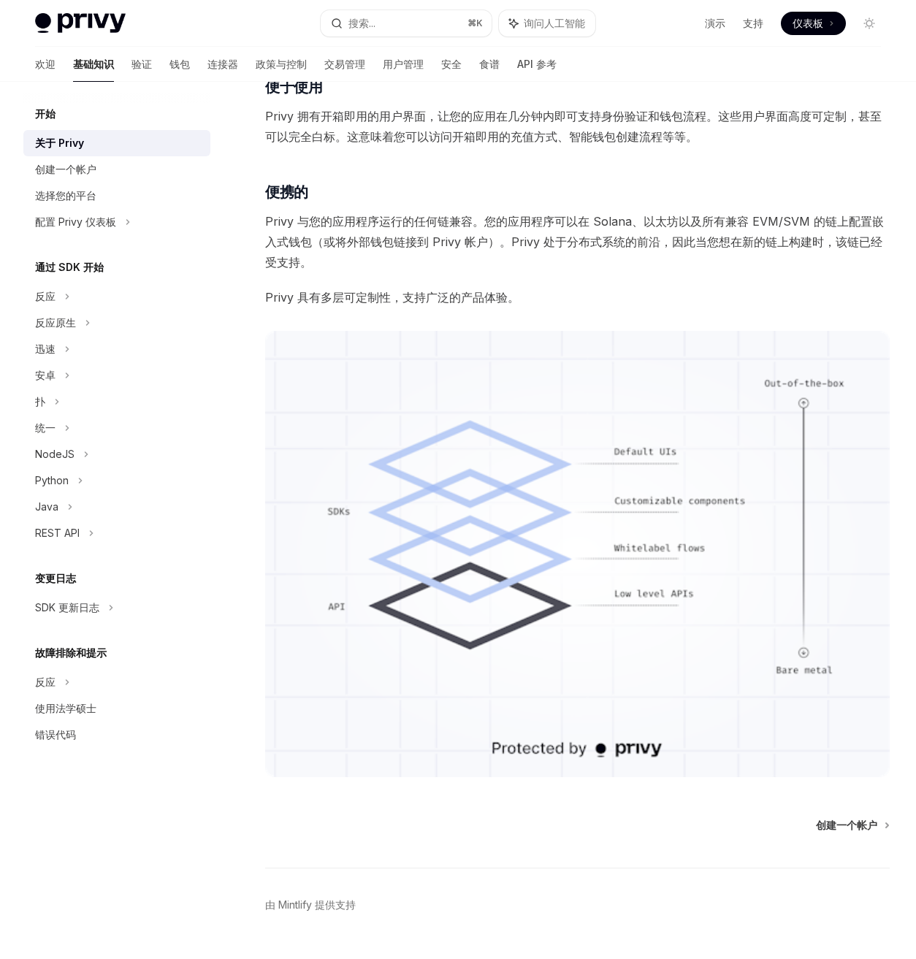
scroll to position [755, 0]
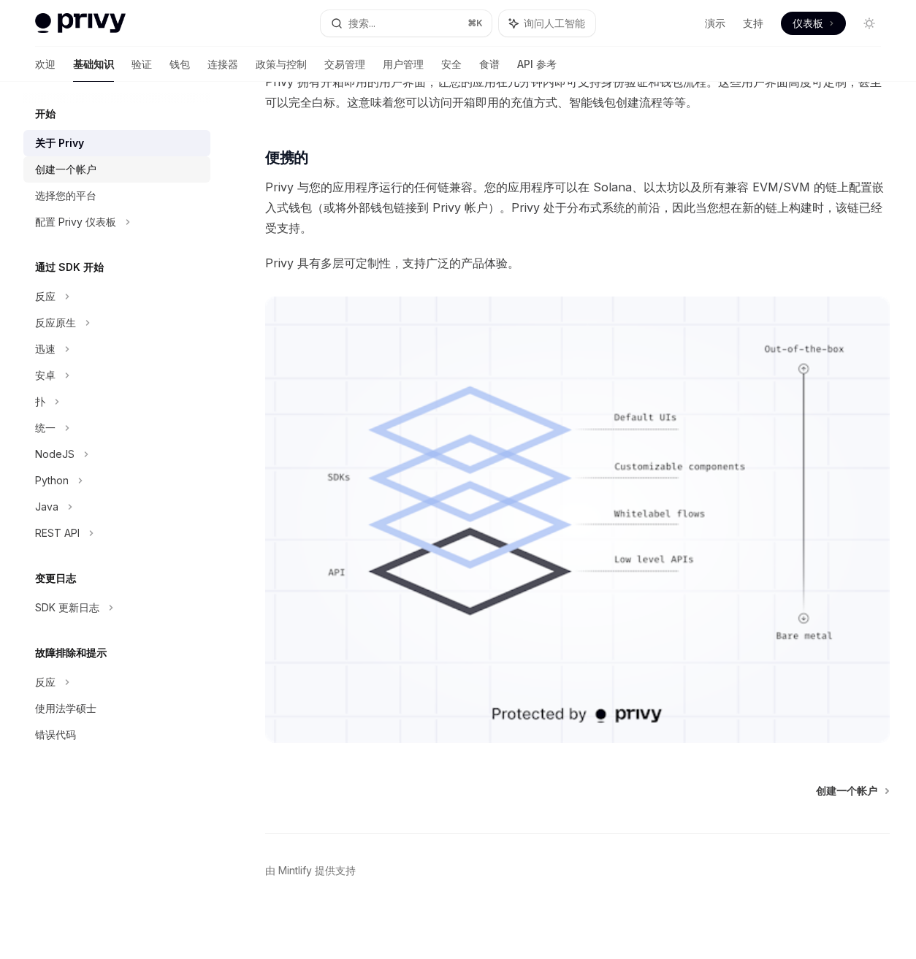
click at [151, 170] on div "创建一个帐户" at bounding box center [118, 170] width 167 height 18
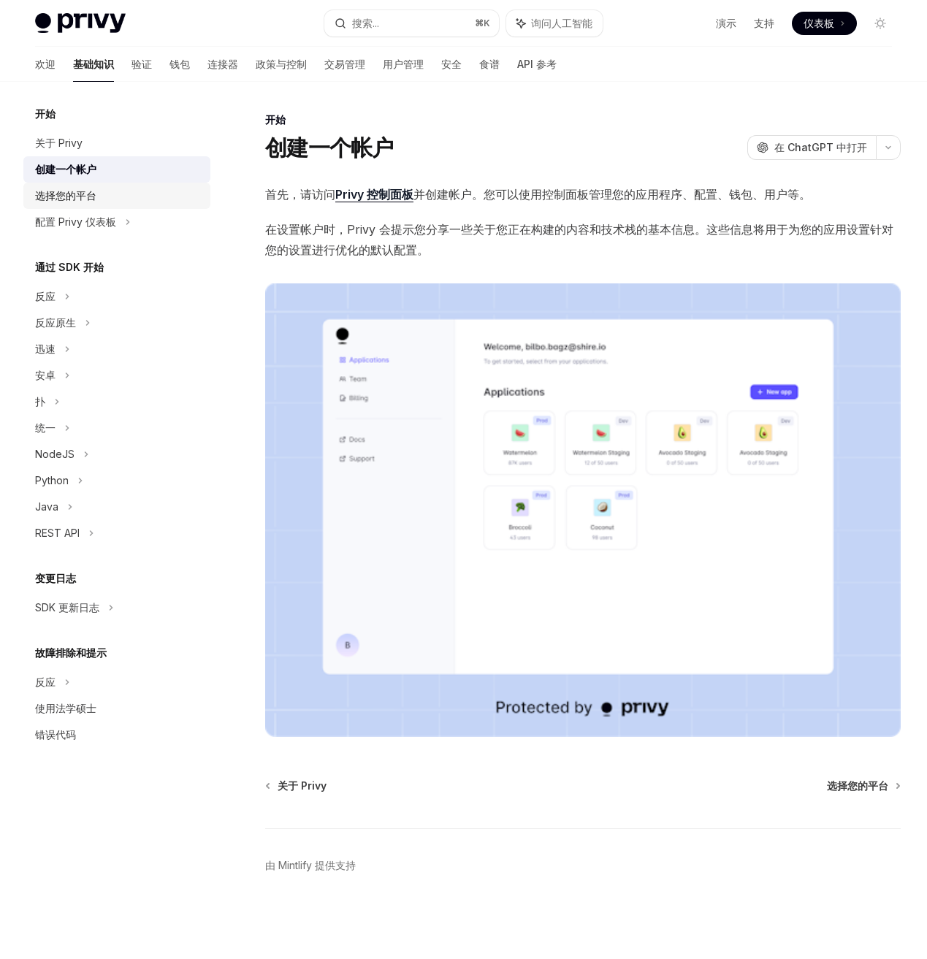
click at [149, 185] on link "选择您的平台" at bounding box center [116, 196] width 187 height 26
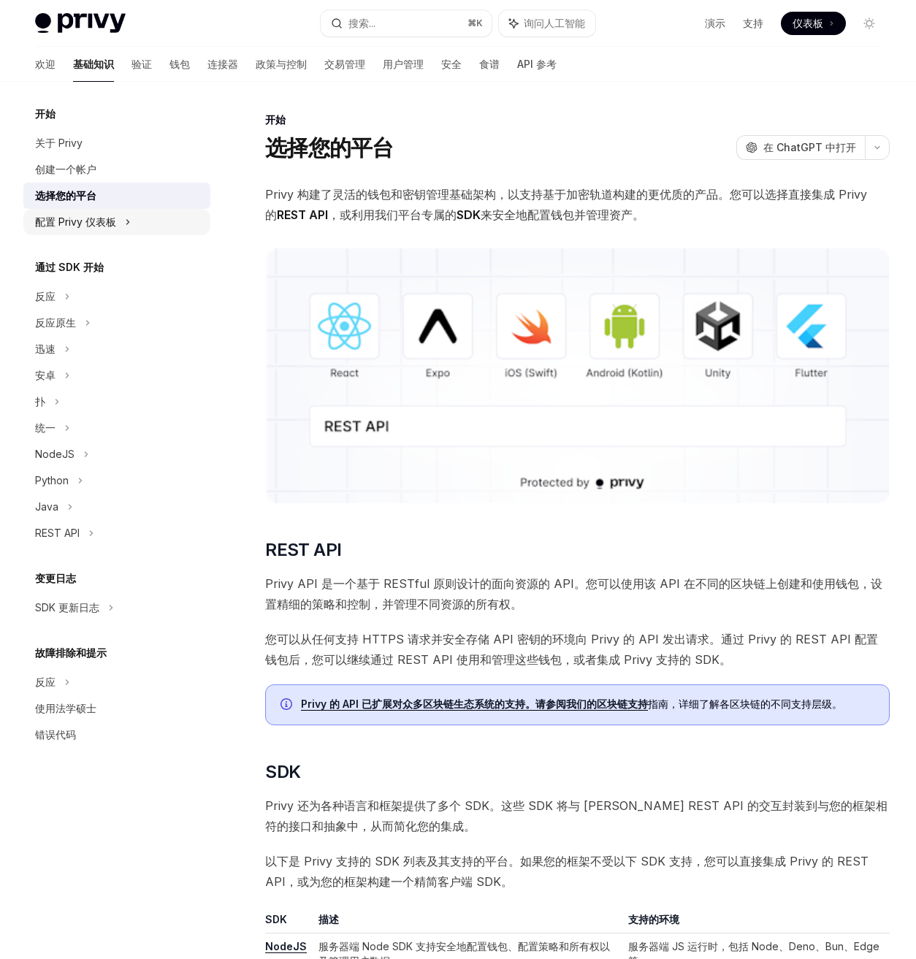
click at [149, 212] on div "配置 Privy 仪表板" at bounding box center [116, 222] width 187 height 26
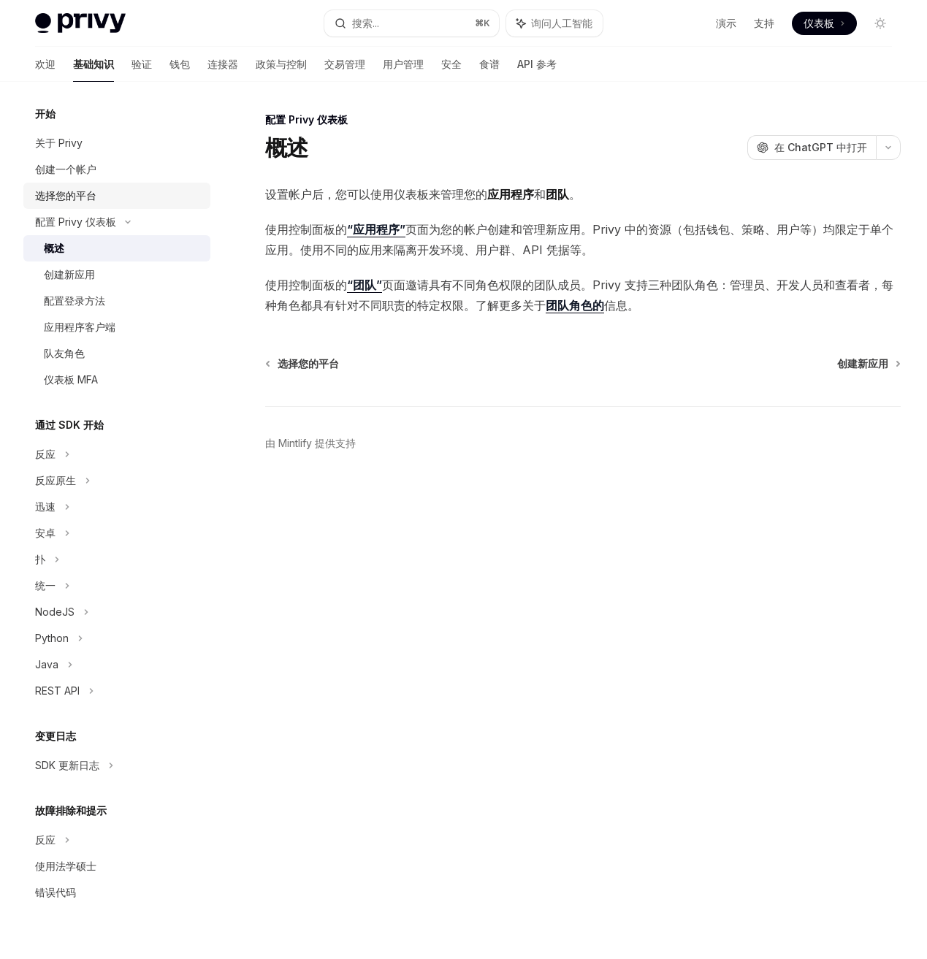
click at [146, 196] on div "选择您的平台" at bounding box center [118, 196] width 167 height 18
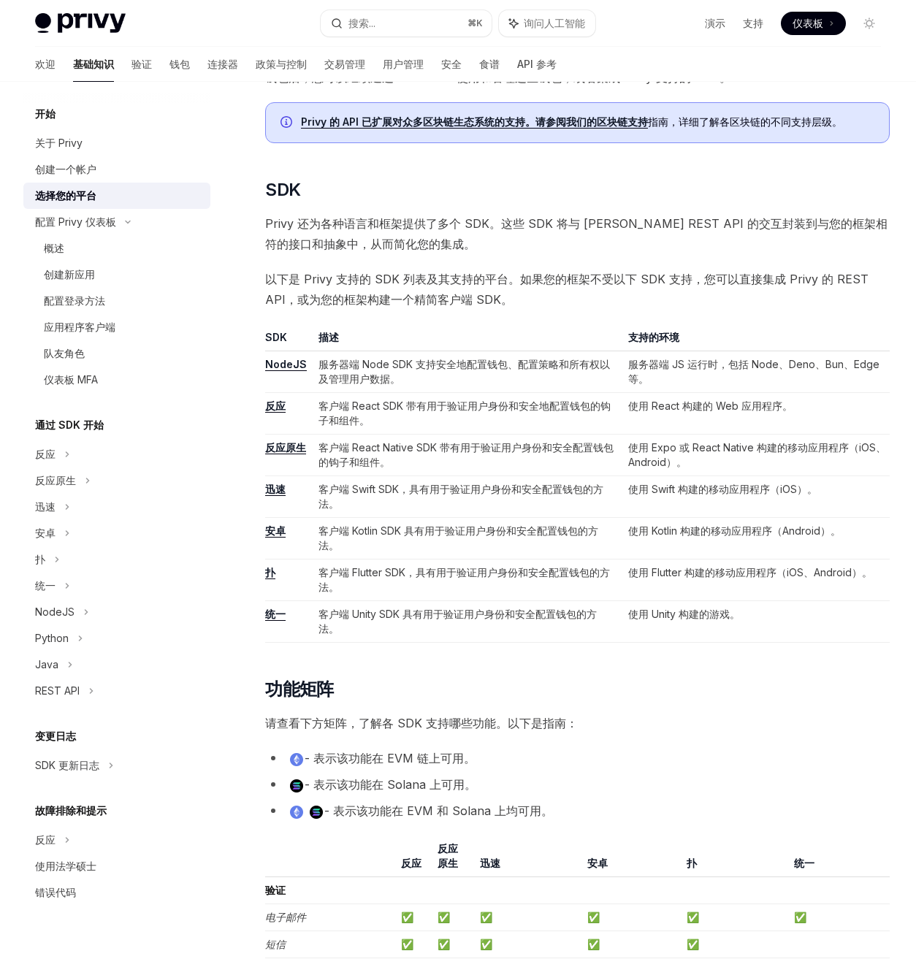
scroll to position [153, 0]
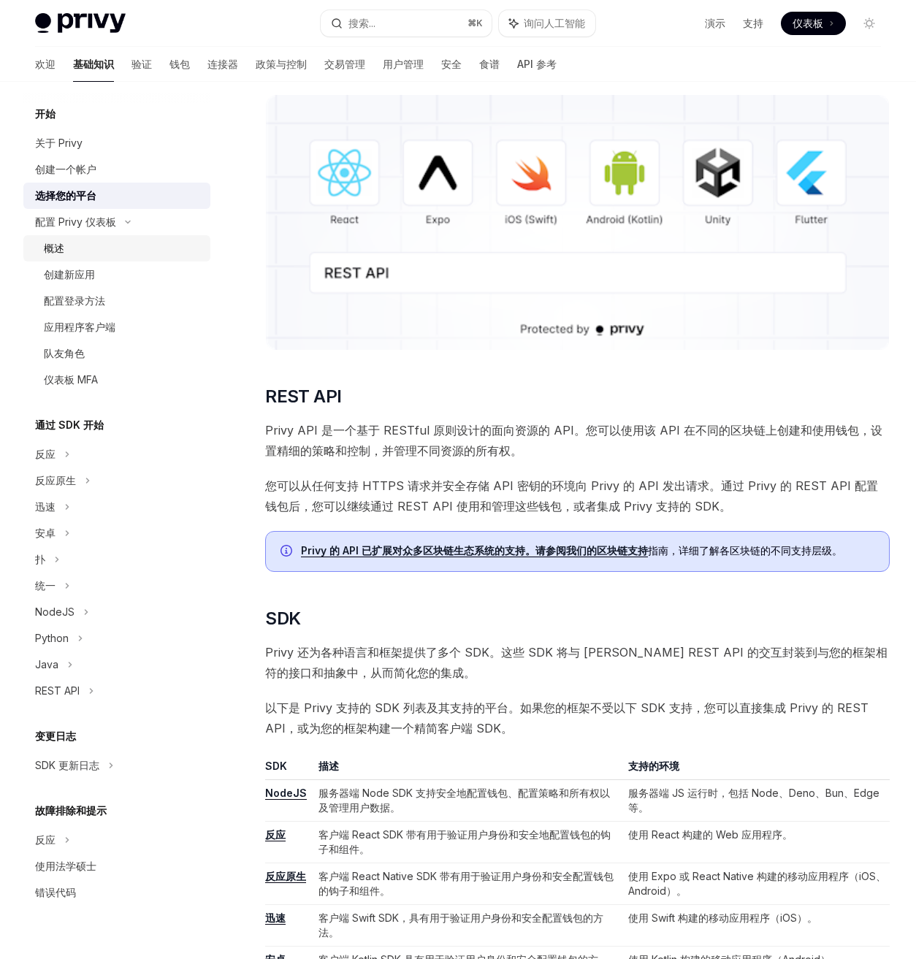
click at [148, 257] on link "概述" at bounding box center [116, 248] width 187 height 26
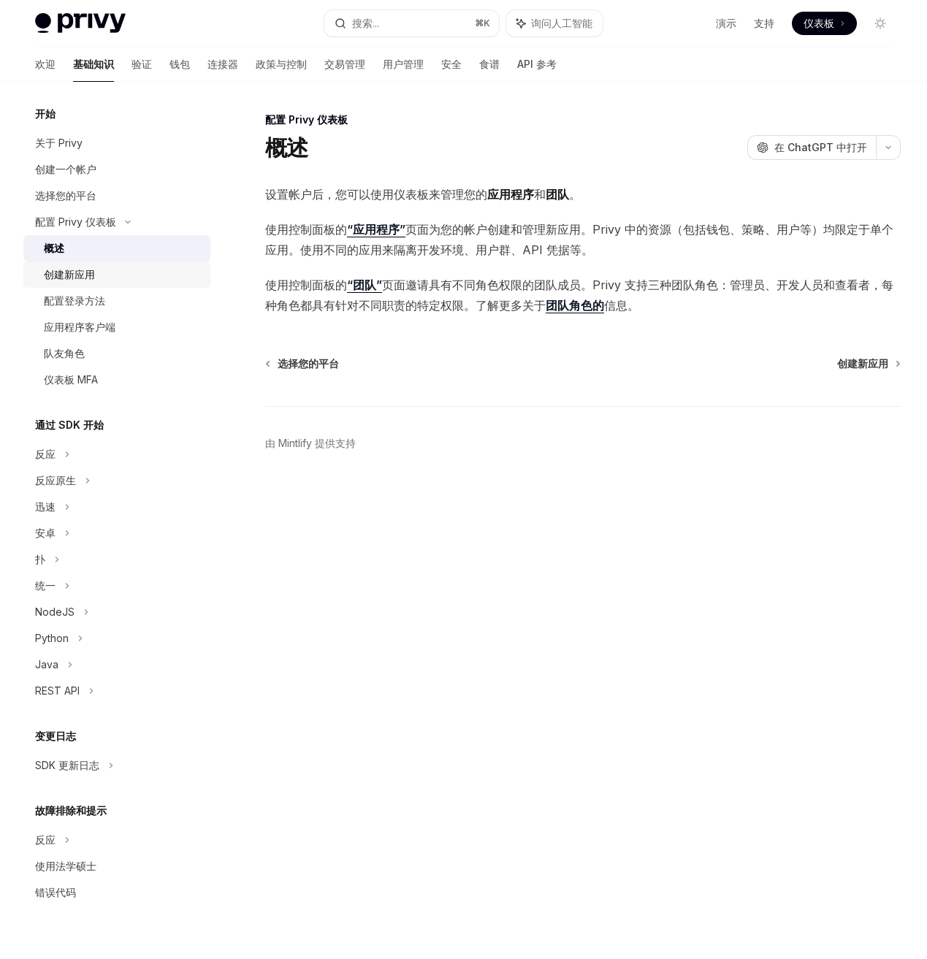
click at [146, 275] on div "创建新应用" at bounding box center [123, 275] width 158 height 18
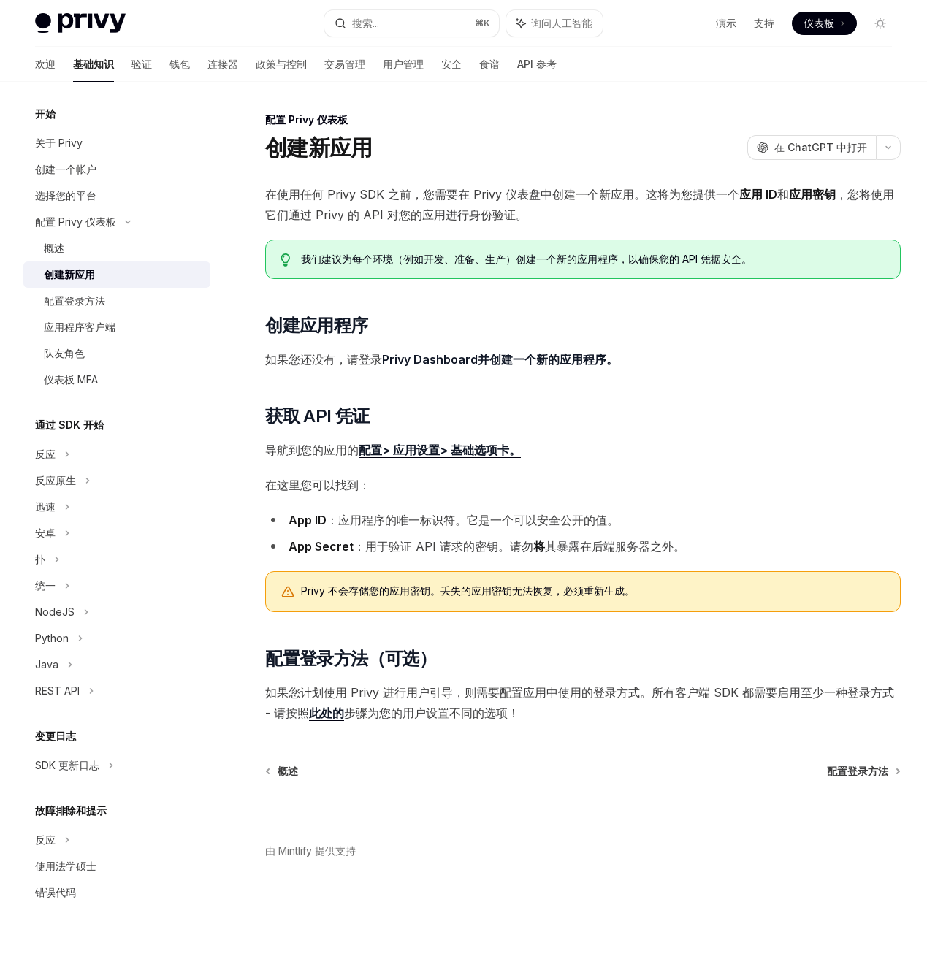
type textarea "*"
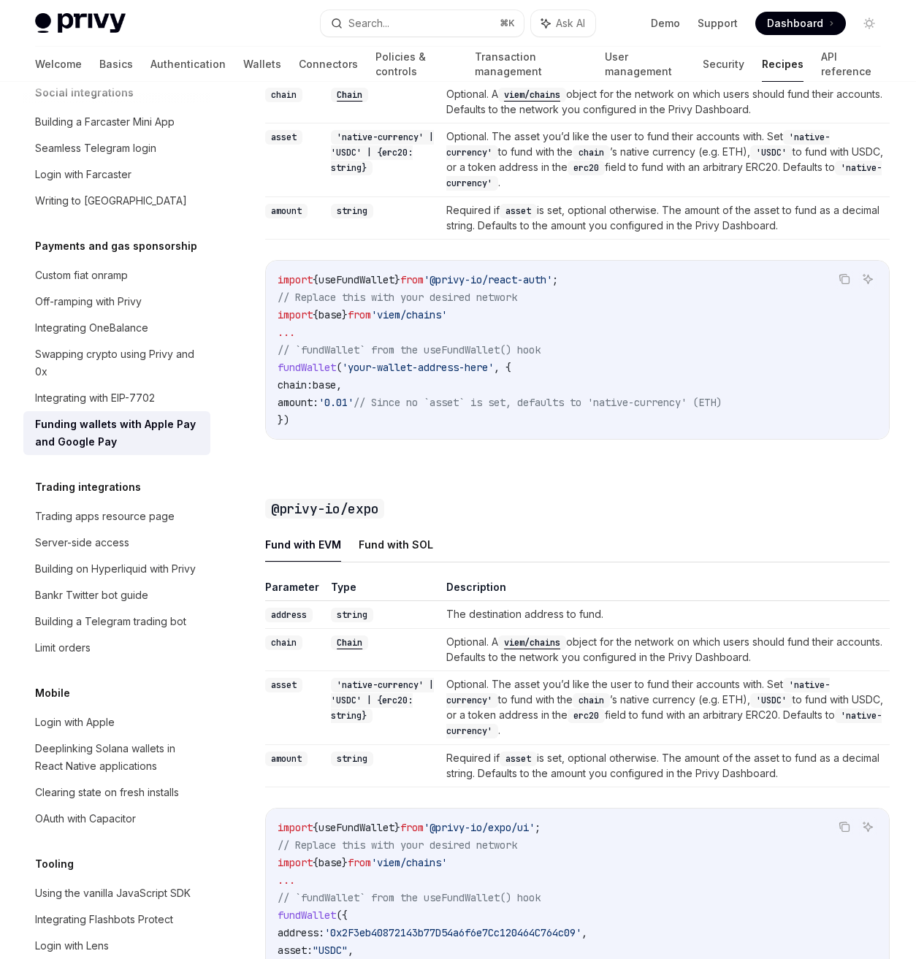
scroll to position [1577, 0]
